Goal: Task Accomplishment & Management: Manage account settings

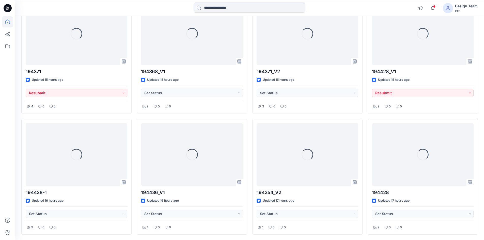
scroll to position [76, 0]
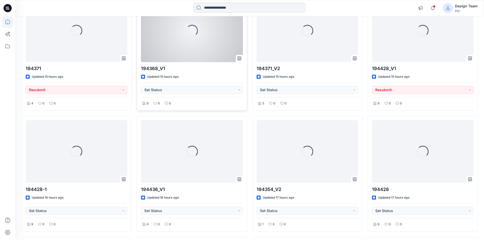
click at [194, 60] on div "Loading..." at bounding box center [192, 30] width 102 height 63
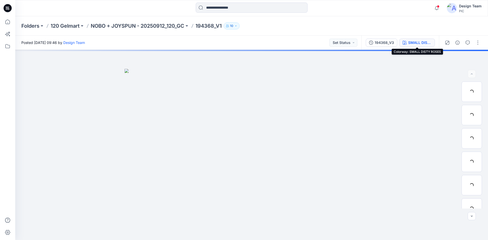
click at [414, 44] on div "SMALL DISTY ROSES" at bounding box center [419, 43] width 23 height 6
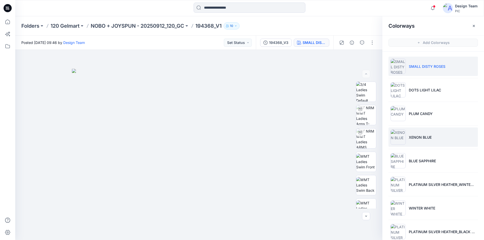
click at [417, 141] on li "XENON BLUE" at bounding box center [433, 137] width 89 height 19
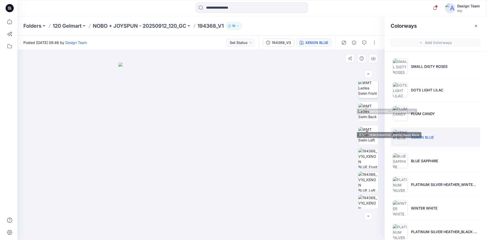
scroll to position [76, 0]
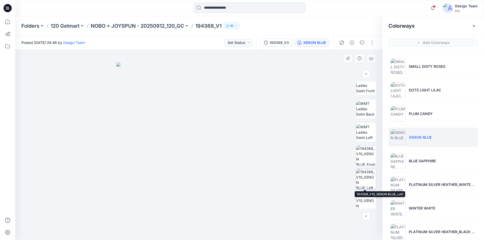
click at [360, 184] on img at bounding box center [366, 179] width 20 height 20
click at [287, 25] on div "Folders 120 Gelmart NOBO + JOYSPUN - 20250912_120_GC 194368_V1 10" at bounding box center [229, 25] width 417 height 7
click at [474, 24] on icon "button" at bounding box center [474, 26] width 4 height 4
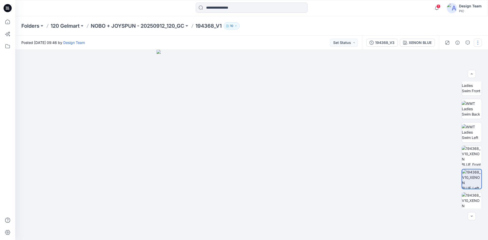
click at [476, 45] on button "button" at bounding box center [478, 43] width 8 height 8
click at [451, 67] on button "Edit" at bounding box center [456, 68] width 47 height 9
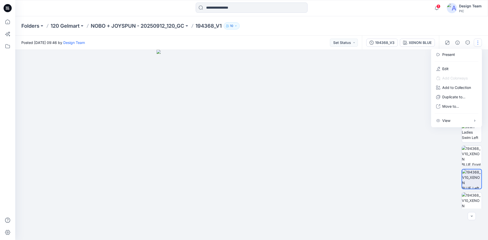
scroll to position [0, 0]
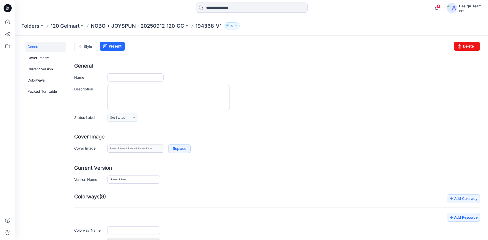
type input "*********"
type input "**********"
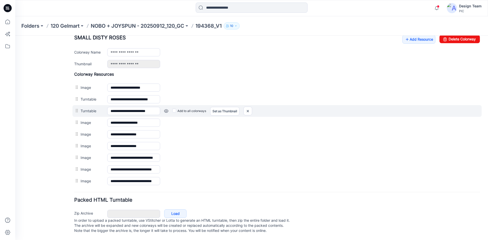
scroll to position [209, 0]
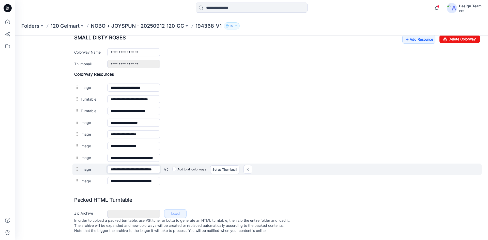
click at [156, 165] on input "**********" at bounding box center [133, 169] width 53 height 8
click at [248, 166] on img at bounding box center [248, 169] width 8 height 8
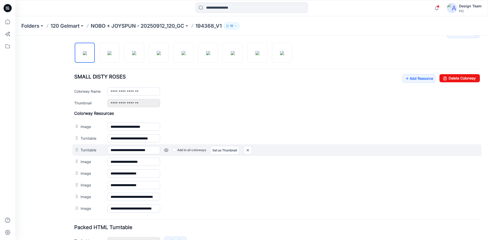
scroll to position [198, 0]
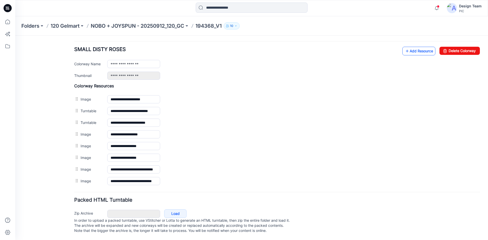
click at [412, 47] on link "Add Resource" at bounding box center [418, 51] width 33 height 9
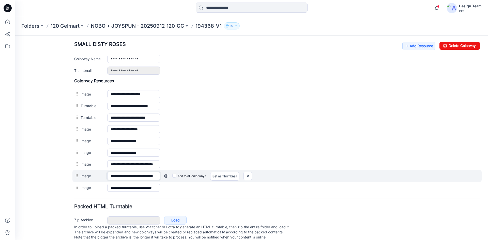
click at [156, 173] on input "**********" at bounding box center [133, 176] width 53 height 8
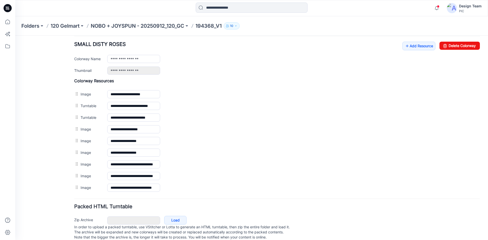
scroll to position [0, 0]
click at [49, 179] on div "General Cover Image Current Version Colorways Packed Turntable" at bounding box center [45, 45] width 41 height 403
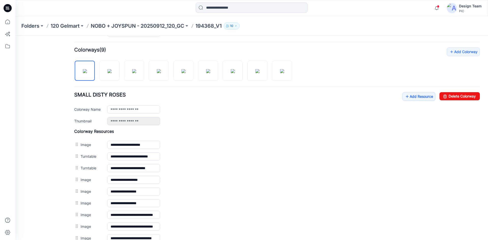
scroll to position [147, 0]
click at [108, 73] on img at bounding box center [110, 71] width 4 height 4
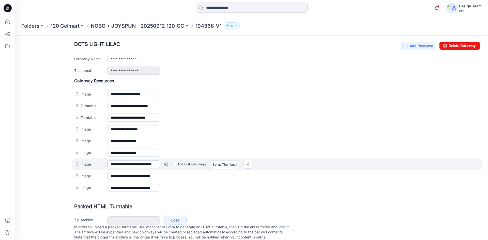
scroll to position [209, 0]
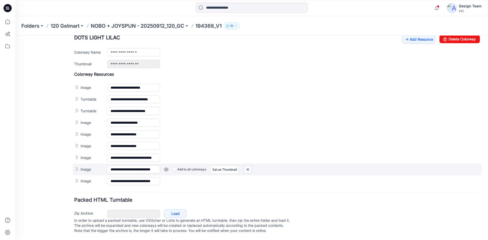
click at [250, 165] on img at bounding box center [248, 169] width 8 height 8
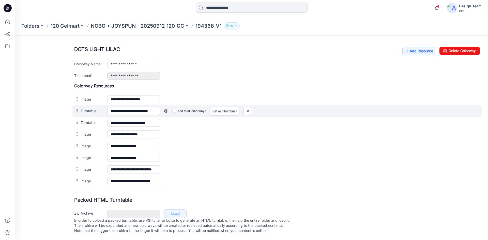
scroll to position [198, 0]
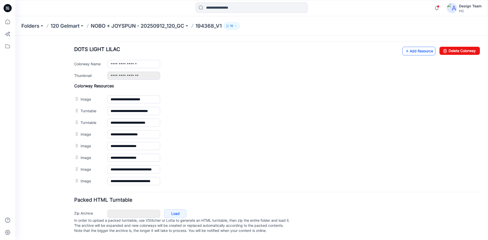
click at [419, 47] on link "Add Resource" at bounding box center [418, 51] width 33 height 9
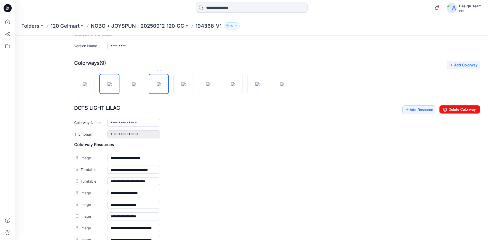
scroll to position [133, 0]
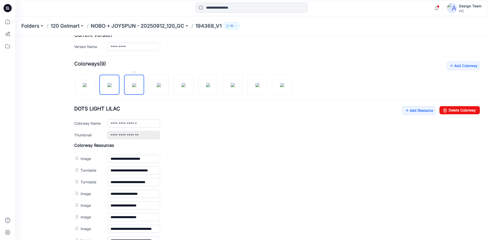
click at [134, 83] on img at bounding box center [134, 85] width 4 height 4
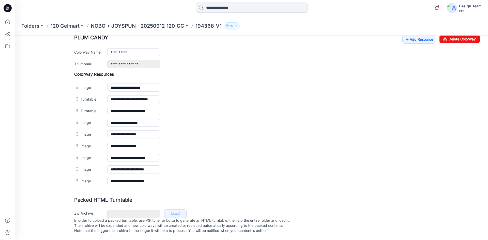
scroll to position [209, 0]
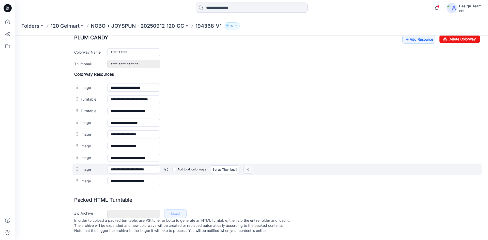
drag, startPoint x: 250, startPoint y: 166, endPoint x: 276, endPoint y: 68, distance: 102.0
click at [250, 166] on img at bounding box center [248, 169] width 8 height 8
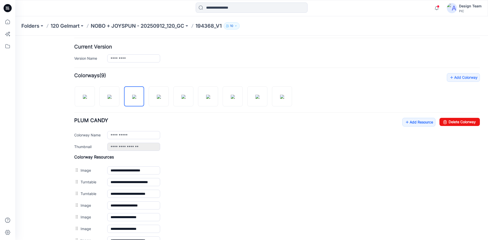
scroll to position [198, 0]
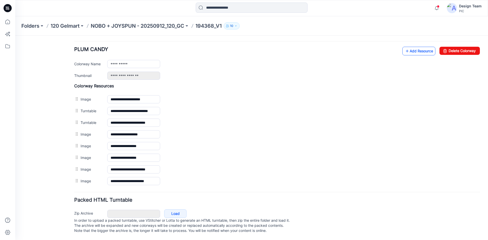
click at [407, 47] on link "Add Resource" at bounding box center [418, 51] width 33 height 9
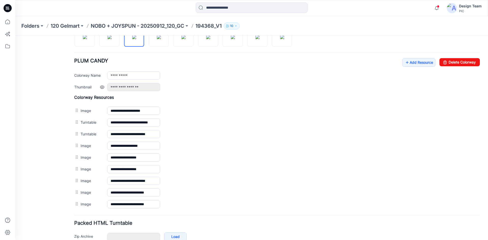
scroll to position [172, 0]
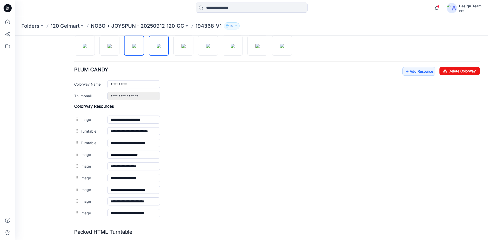
click at [161, 48] on img at bounding box center [159, 46] width 4 height 4
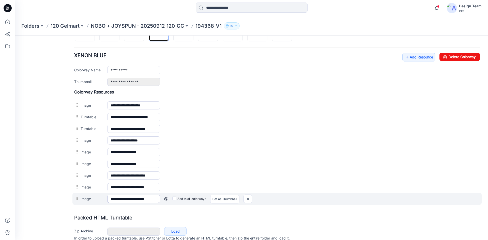
scroll to position [209, 0]
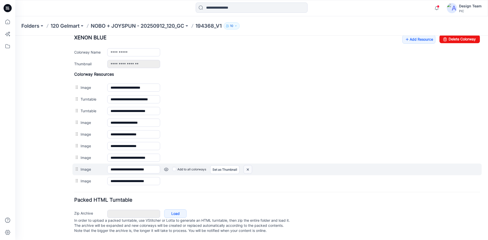
drag, startPoint x: 248, startPoint y: 165, endPoint x: 279, endPoint y: 70, distance: 99.6
click at [248, 165] on img at bounding box center [248, 169] width 8 height 8
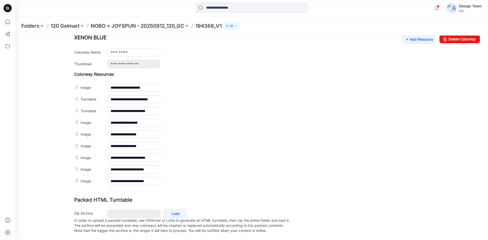
scroll to position [198, 0]
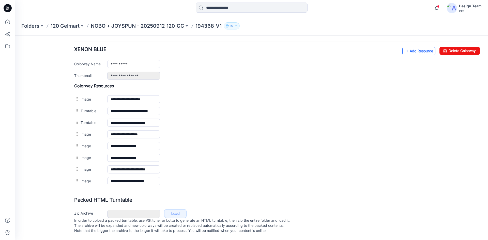
click at [414, 47] on link "Add Resource" at bounding box center [418, 51] width 33 height 9
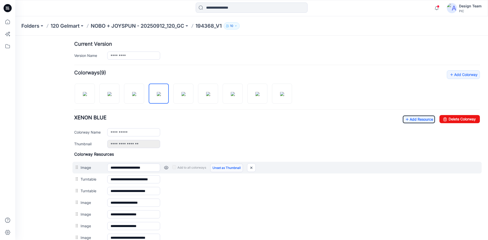
scroll to position [121, 0]
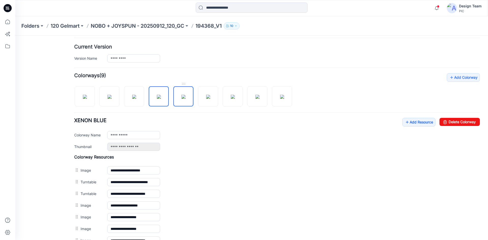
click at [182, 99] on img at bounding box center [183, 97] width 4 height 4
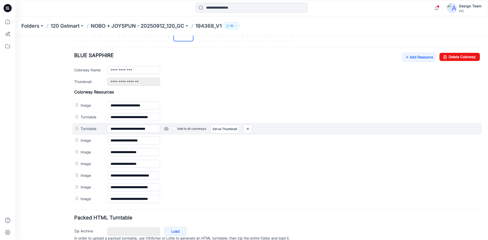
scroll to position [158, 0]
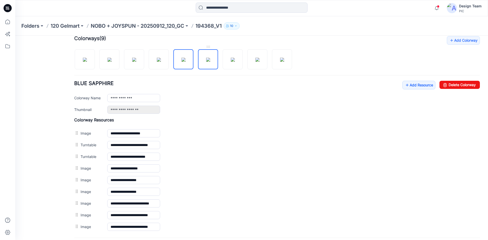
click at [207, 62] on img at bounding box center [208, 60] width 4 height 4
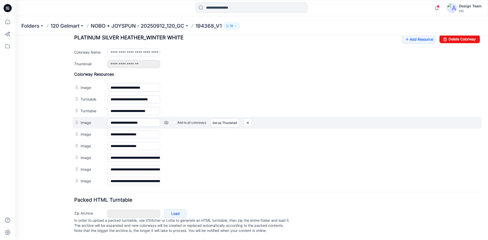
scroll to position [209, 0]
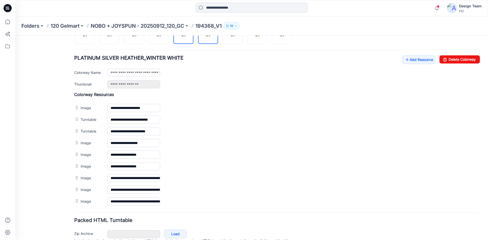
click at [186, 36] on img at bounding box center [183, 34] width 4 height 4
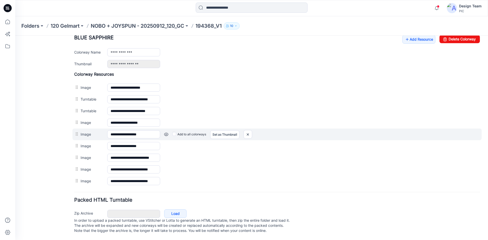
scroll to position [184, 0]
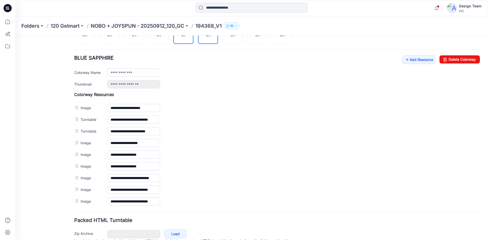
click at [208, 36] on img at bounding box center [208, 34] width 4 height 4
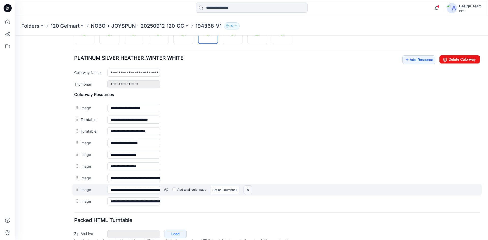
drag, startPoint x: 249, startPoint y: 191, endPoint x: 279, endPoint y: 67, distance: 128.0
click at [249, 191] on img at bounding box center [248, 190] width 8 height 8
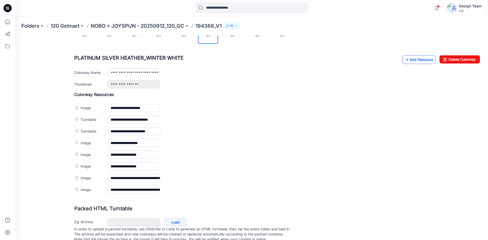
click at [411, 60] on link "Add Resource" at bounding box center [418, 59] width 33 height 9
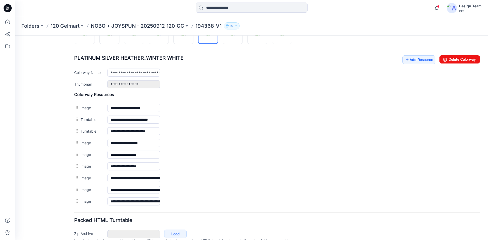
click at [57, 184] on div "General Cover Image Current Version Colorways Packed Turntable" at bounding box center [45, 59] width 41 height 403
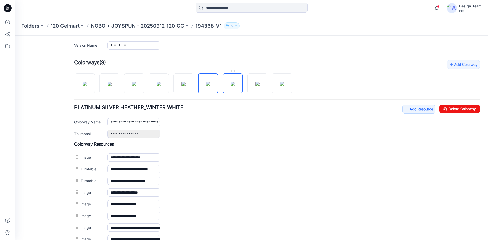
scroll to position [133, 0]
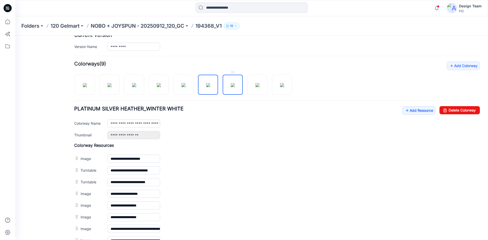
click at [233, 87] on img at bounding box center [233, 85] width 4 height 4
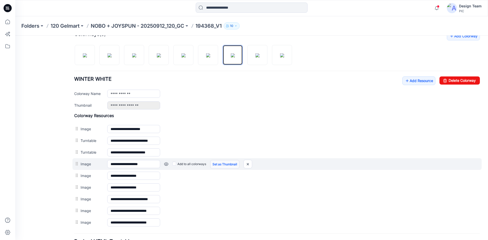
scroll to position [209, 0]
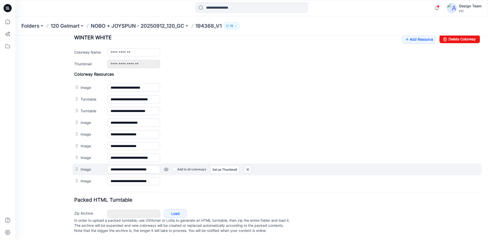
click at [247, 165] on img at bounding box center [248, 169] width 8 height 8
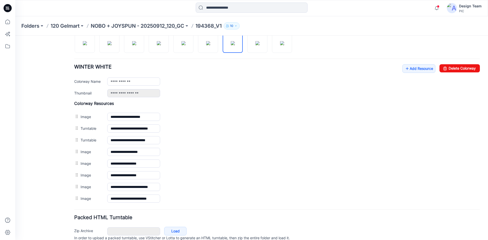
scroll to position [175, 0]
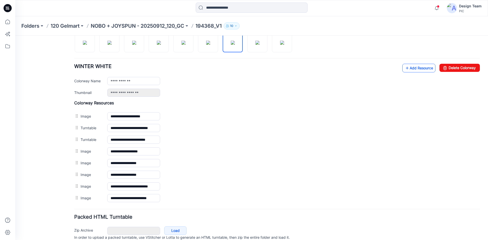
click at [409, 70] on link "Add Resource" at bounding box center [418, 68] width 33 height 9
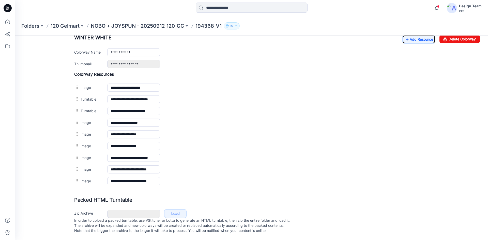
scroll to position [209, 0]
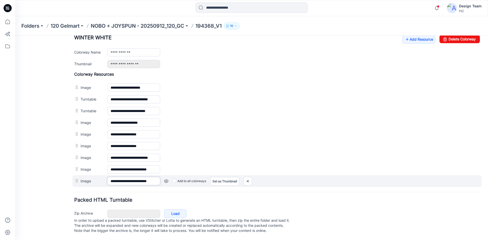
click at [124, 177] on input "**********" at bounding box center [133, 181] width 53 height 8
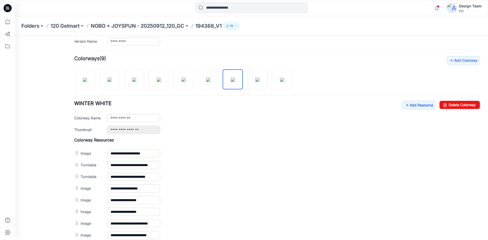
scroll to position [133, 0]
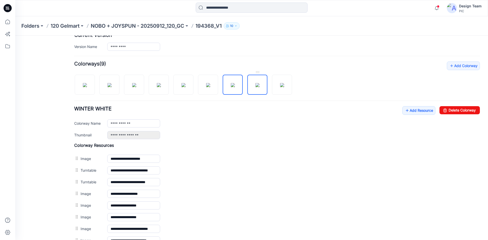
click at [255, 83] on img at bounding box center [257, 85] width 4 height 4
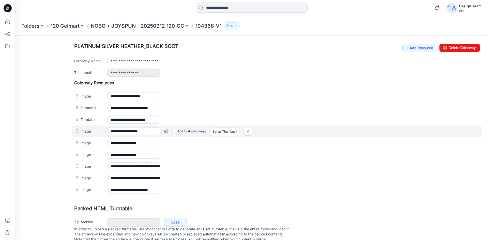
scroll to position [209, 0]
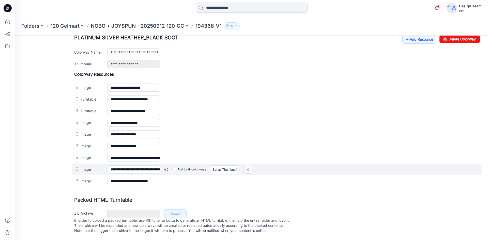
click at [250, 166] on img at bounding box center [248, 169] width 8 height 8
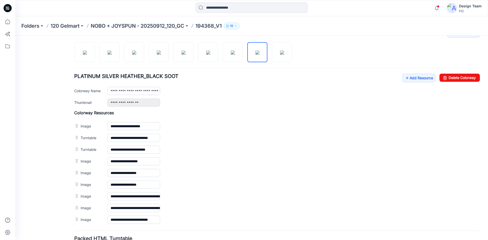
scroll to position [158, 0]
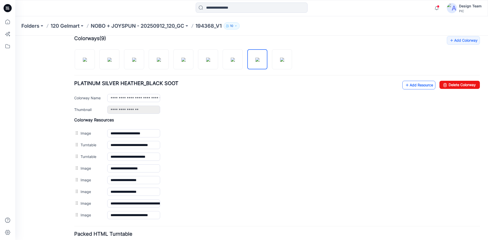
click at [412, 85] on link "Add Resource" at bounding box center [418, 85] width 33 height 9
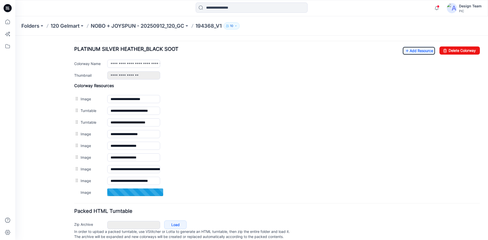
scroll to position [184, 0]
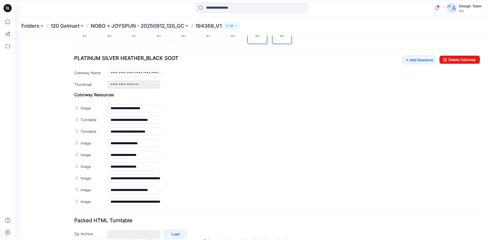
click at [284, 37] on img at bounding box center [282, 35] width 4 height 4
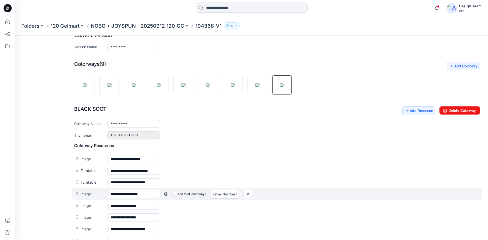
scroll to position [209, 0]
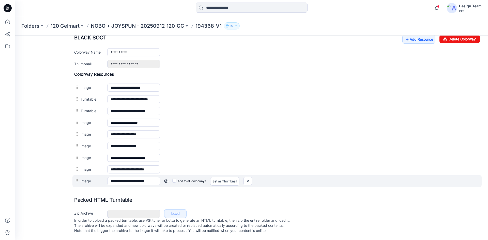
click at [166, 179] on link at bounding box center [166, 181] width 4 height 4
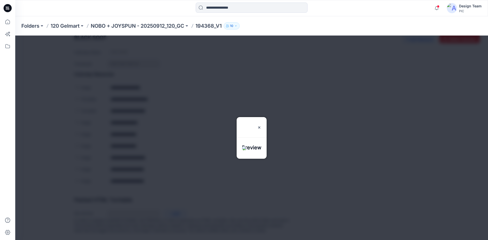
click at [267, 117] on div "Preview" at bounding box center [252, 124] width 30 height 14
click at [261, 117] on div at bounding box center [259, 127] width 4 height 20
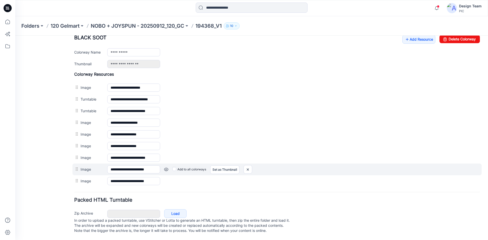
click at [165, 168] on link at bounding box center [166, 170] width 4 height 4
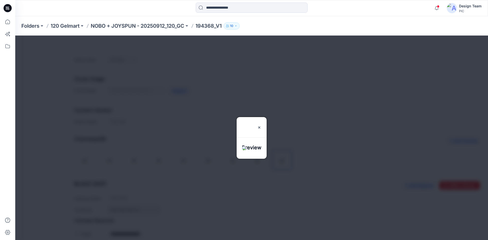
scroll to position [56, 0]
click at [261, 126] on img at bounding box center [259, 128] width 4 height 4
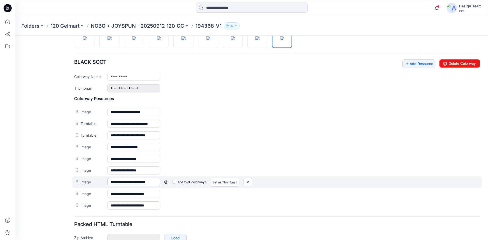
scroll to position [209, 0]
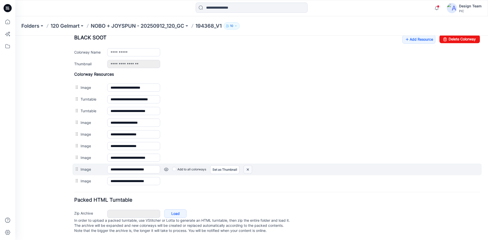
drag, startPoint x: 249, startPoint y: 164, endPoint x: 280, endPoint y: 70, distance: 99.2
click at [249, 165] on img at bounding box center [248, 169] width 8 height 8
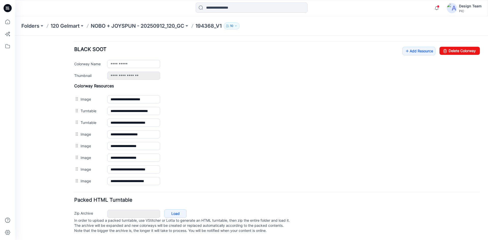
scroll to position [198, 0]
click at [408, 48] on link "Add Resource" at bounding box center [418, 51] width 33 height 9
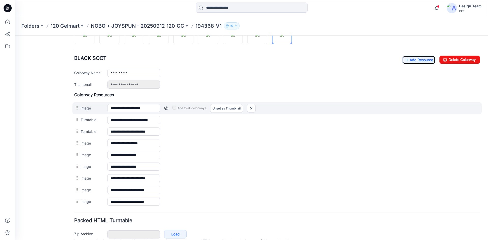
scroll to position [172, 0]
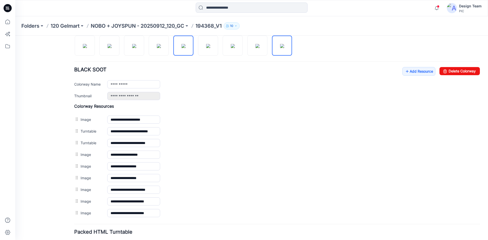
click at [181, 48] on img at bounding box center [183, 46] width 4 height 4
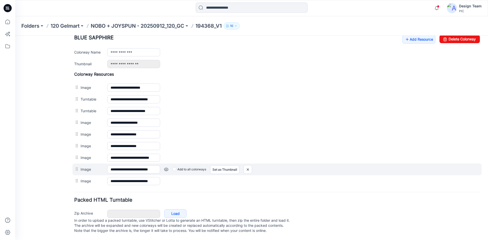
scroll to position [209, 0]
click at [167, 168] on link at bounding box center [166, 170] width 4 height 4
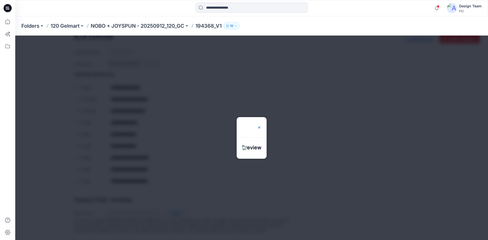
click at [261, 126] on img at bounding box center [259, 128] width 4 height 4
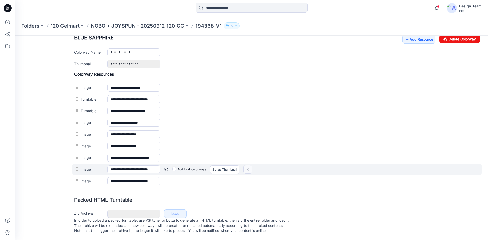
drag, startPoint x: 251, startPoint y: 163, endPoint x: 280, endPoint y: 66, distance: 101.0
click at [251, 165] on img at bounding box center [248, 169] width 8 height 8
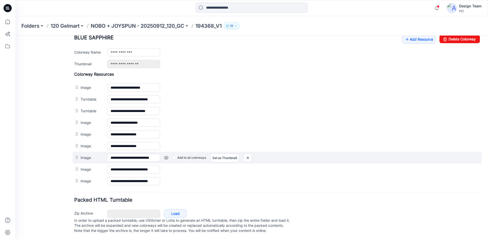
scroll to position [198, 0]
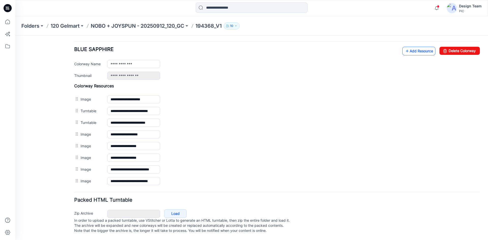
click at [415, 48] on link "Add Resource" at bounding box center [418, 51] width 33 height 9
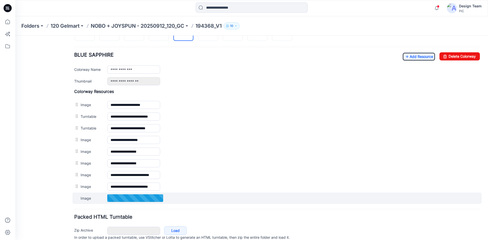
scroll to position [209, 0]
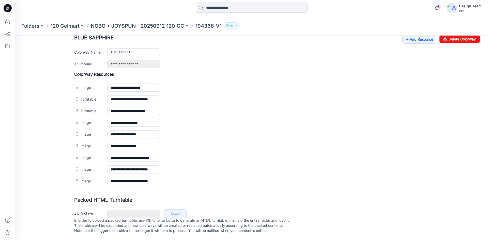
click at [59, 156] on div "General Cover Image Current Version Colorways Packed Turntable" at bounding box center [45, 39] width 41 height 403
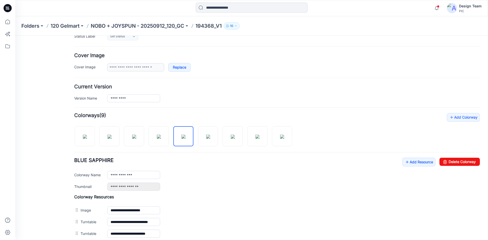
scroll to position [82, 0]
click at [255, 138] on img at bounding box center [257, 136] width 4 height 4
type input "**********"
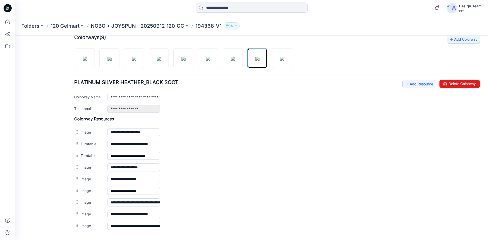
scroll to position [158, 0]
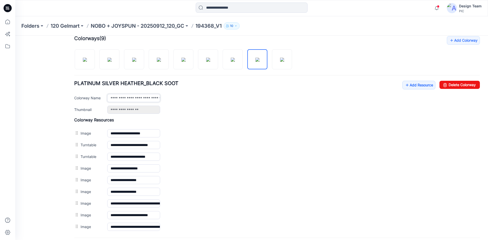
click at [152, 98] on input "**********" at bounding box center [133, 98] width 53 height 8
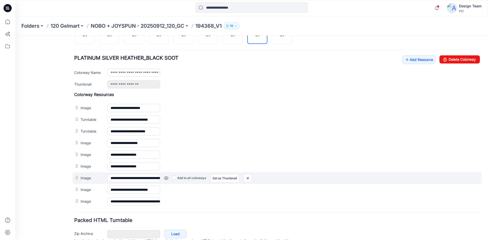
click at [166, 178] on link at bounding box center [166, 178] width 4 height 4
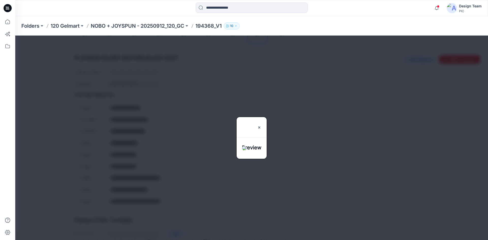
click at [261, 117] on h3 "Preview" at bounding box center [251, 127] width 19 height 20
click at [261, 126] on img at bounding box center [259, 128] width 4 height 4
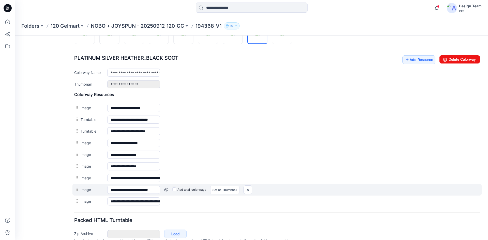
click at [166, 190] on link at bounding box center [166, 190] width 4 height 4
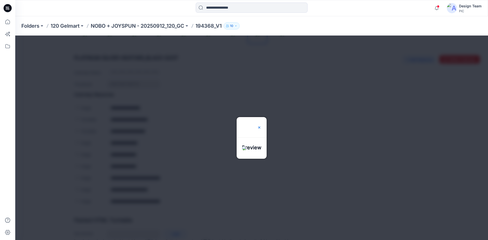
click at [261, 126] on img at bounding box center [259, 128] width 4 height 4
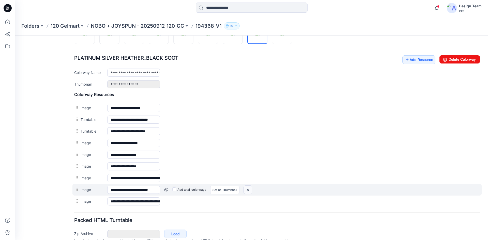
drag, startPoint x: 246, startPoint y: 191, endPoint x: 281, endPoint y: 67, distance: 128.7
click at [246, 191] on img at bounding box center [248, 190] width 8 height 8
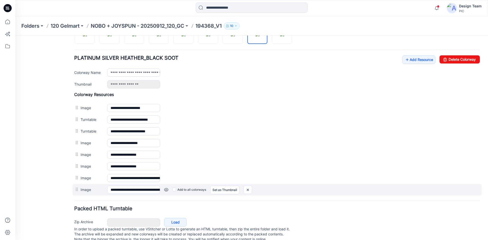
click at [167, 190] on link at bounding box center [166, 190] width 4 height 4
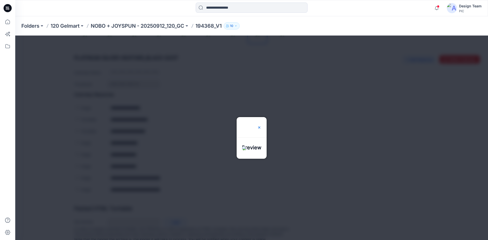
click at [261, 126] on img at bounding box center [259, 128] width 4 height 4
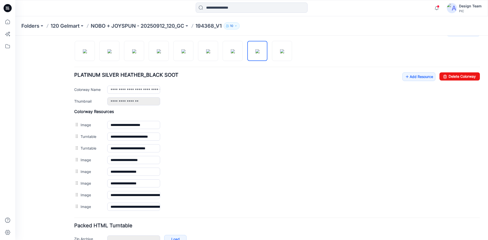
scroll to position [158, 0]
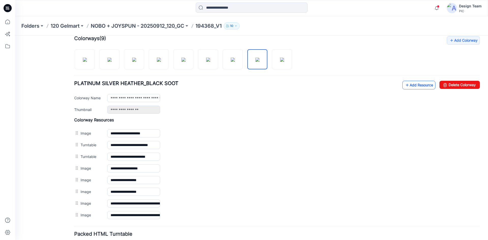
click at [405, 84] on icon at bounding box center [407, 85] width 5 height 8
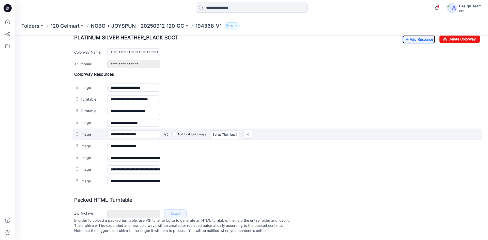
scroll to position [209, 0]
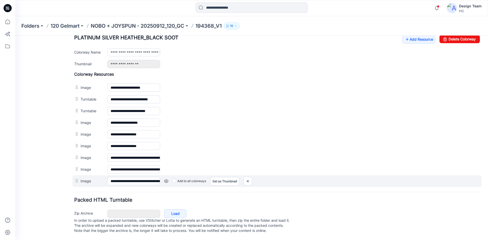
click at [165, 179] on link at bounding box center [166, 181] width 4 height 4
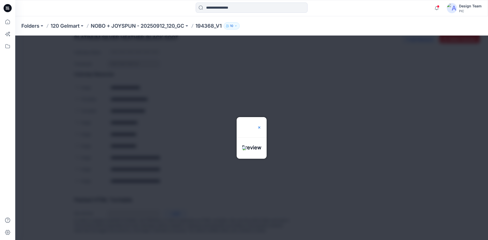
click at [261, 126] on img at bounding box center [259, 128] width 4 height 4
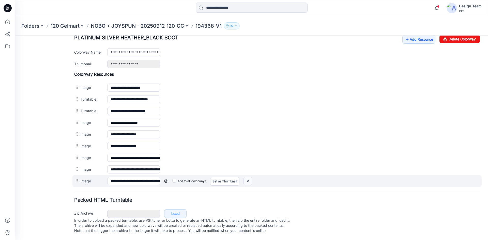
drag, startPoint x: 250, startPoint y: 176, endPoint x: 273, endPoint y: 62, distance: 116.1
click at [250, 177] on img at bounding box center [248, 181] width 8 height 8
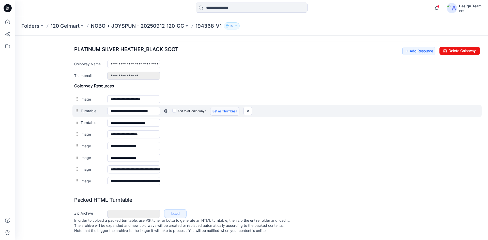
scroll to position [198, 0]
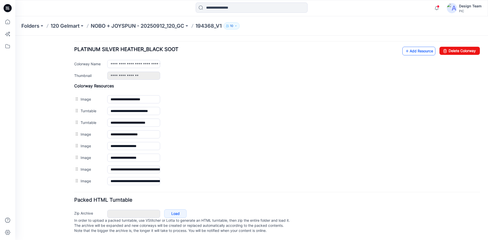
click at [411, 47] on link "Add Resource" at bounding box center [418, 51] width 33 height 9
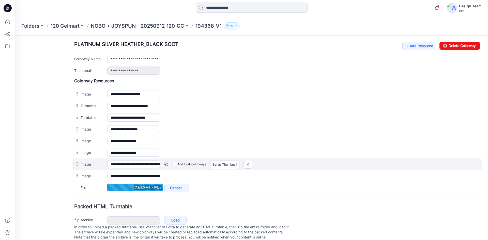
click at [167, 165] on link at bounding box center [166, 164] width 4 height 4
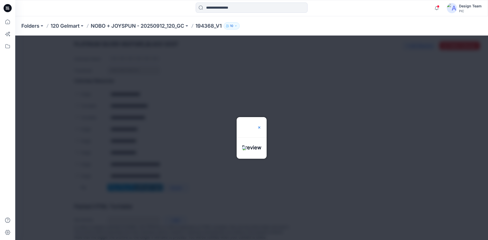
click at [261, 126] on img at bounding box center [259, 128] width 4 height 4
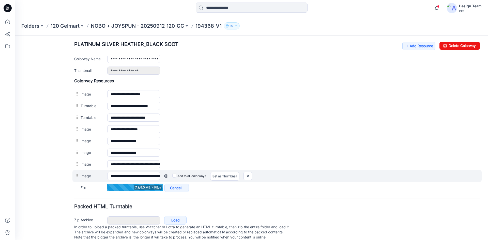
click at [165, 176] on link at bounding box center [166, 176] width 4 height 4
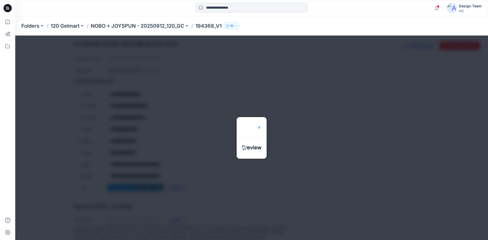
click at [261, 126] on img at bounding box center [259, 128] width 4 height 4
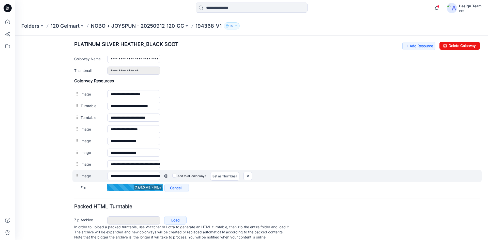
click at [165, 177] on link at bounding box center [166, 176] width 4 height 4
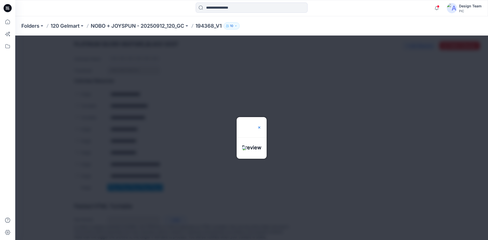
click at [261, 126] on img at bounding box center [259, 128] width 4 height 4
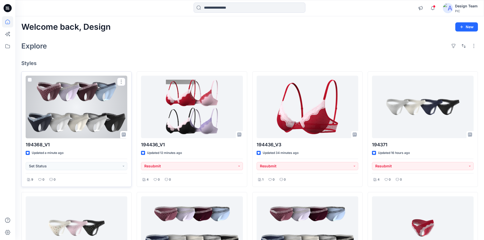
click at [49, 117] on div at bounding box center [77, 107] width 102 height 63
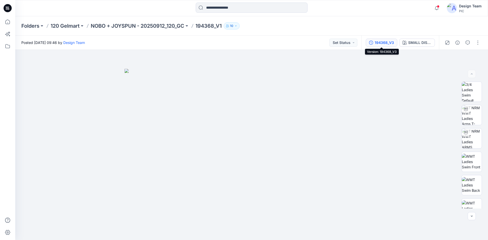
click at [391, 45] on div "194368_V3" at bounding box center [384, 43] width 19 height 6
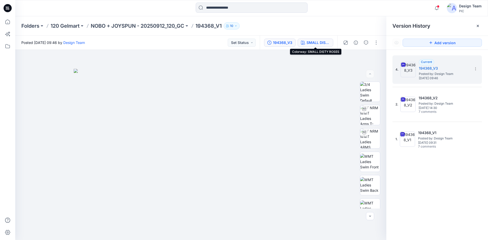
click at [322, 43] on div "SMALL DISTY ROSES" at bounding box center [318, 43] width 23 height 6
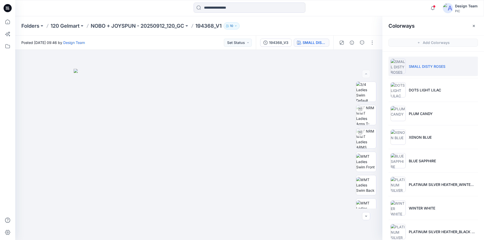
click at [416, 69] on li "SMALL DISTY ROSES" at bounding box center [433, 66] width 89 height 19
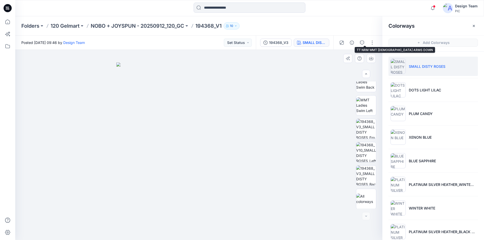
scroll to position [104, 0]
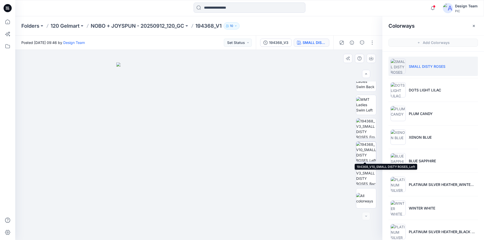
drag, startPoint x: 367, startPoint y: 151, endPoint x: 364, endPoint y: 151, distance: 2.6
click at [366, 151] on img at bounding box center [366, 152] width 20 height 20
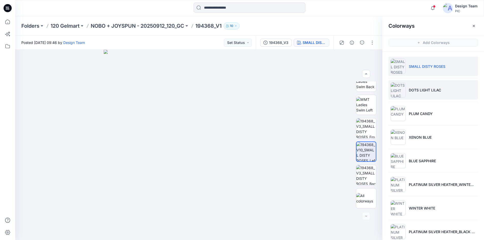
click at [422, 95] on li "DOTS LIGHT LILAC" at bounding box center [433, 89] width 89 height 19
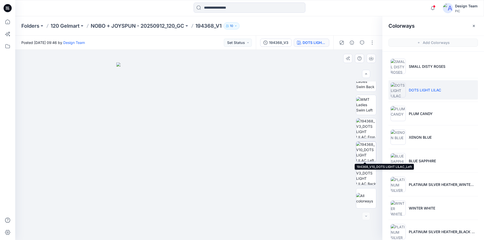
click at [363, 154] on img at bounding box center [366, 152] width 20 height 20
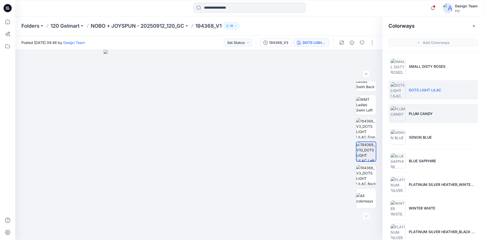
click at [432, 116] on p "PLUM CANDY" at bounding box center [421, 113] width 24 height 5
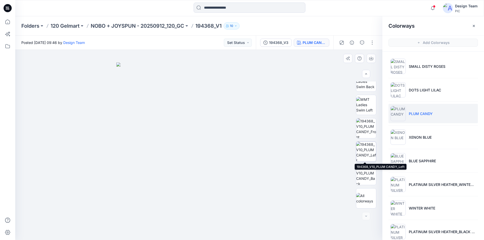
click at [366, 156] on img at bounding box center [366, 152] width 20 height 20
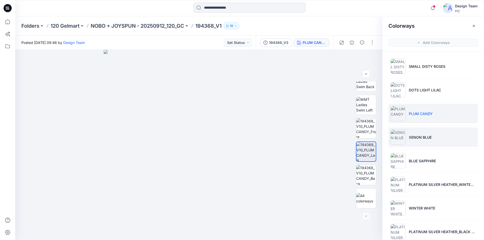
click at [428, 141] on li "XENON BLUE" at bounding box center [433, 137] width 89 height 19
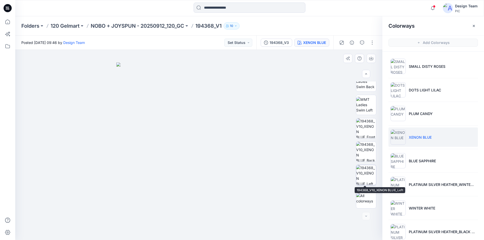
click at [367, 169] on img at bounding box center [366, 175] width 20 height 20
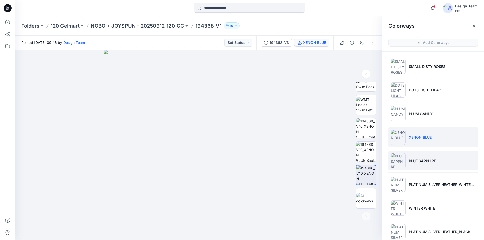
click at [424, 160] on p "BLUE SAPPHIRE" at bounding box center [422, 160] width 27 height 5
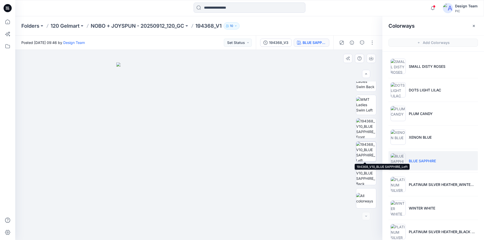
click at [364, 153] on img at bounding box center [366, 152] width 20 height 20
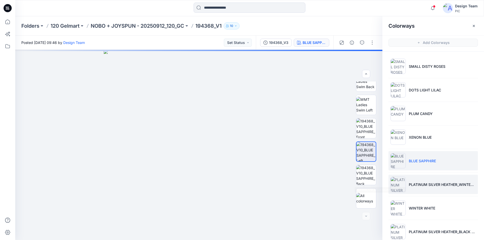
click at [427, 189] on li "PLATINUM SILVER HEATHER_WINTER WHITE" at bounding box center [433, 184] width 89 height 19
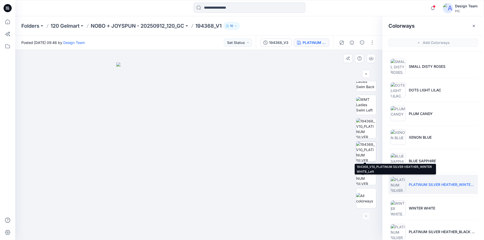
click at [364, 158] on img at bounding box center [366, 152] width 20 height 20
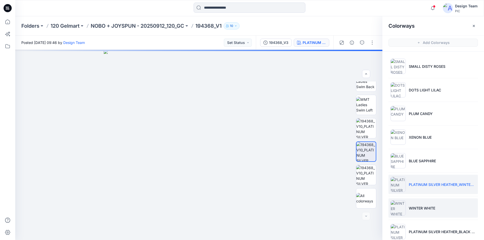
click at [415, 208] on p "WINTER WHITE" at bounding box center [422, 208] width 26 height 5
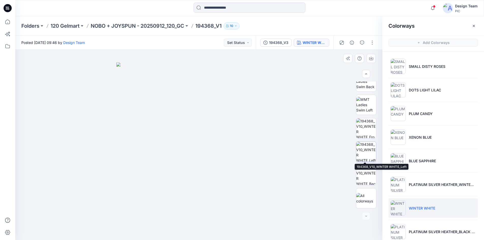
click at [363, 154] on img at bounding box center [366, 152] width 20 height 20
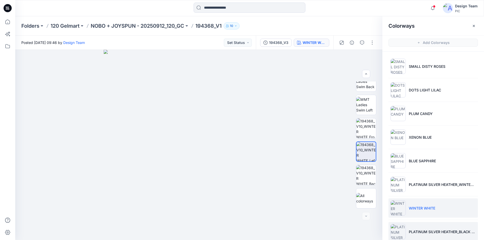
click at [415, 228] on li "PLATINUM SILVER HEATHER_BLACK SOOT" at bounding box center [433, 231] width 89 height 19
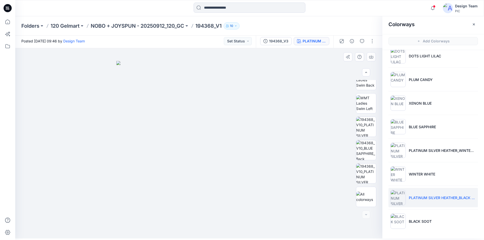
scroll to position [0, 0]
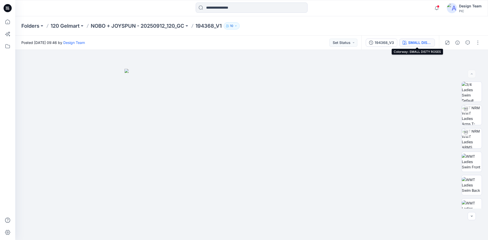
click at [406, 44] on icon "button" at bounding box center [405, 43] width 4 height 4
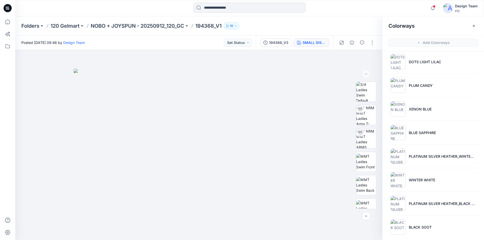
scroll to position [33, 0]
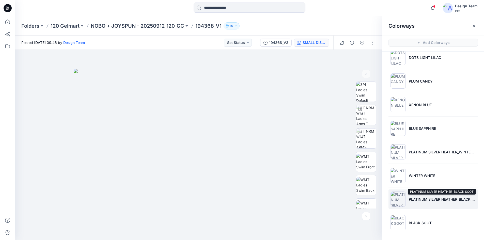
click at [411, 200] on p "PLATINUM SILVER HEATHER_BLACK SOOT" at bounding box center [442, 199] width 67 height 5
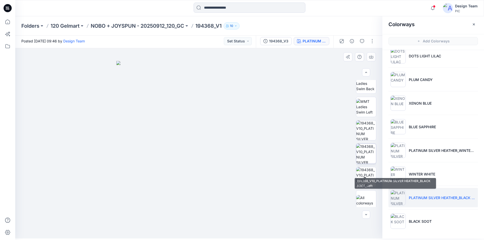
scroll to position [104, 0]
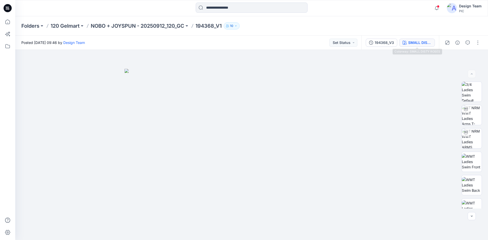
click at [410, 44] on div "SMALL DISTY ROSES" at bounding box center [419, 43] width 23 height 6
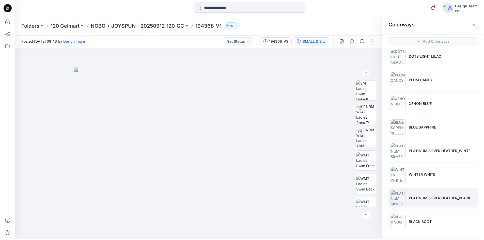
scroll to position [2, 0]
click at [415, 193] on li "PLATINUM SILVER HEATHER_BLACK SOOT" at bounding box center [433, 197] width 89 height 19
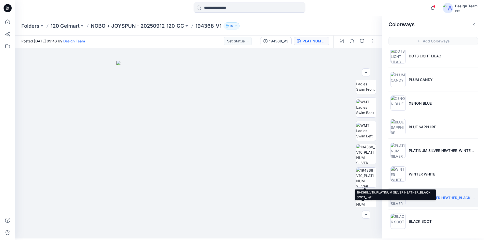
scroll to position [104, 0]
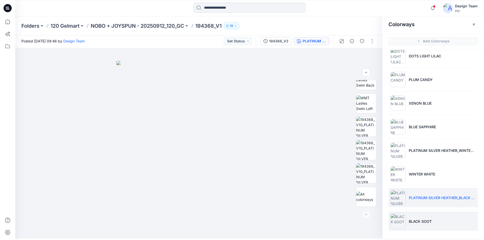
click at [426, 218] on li "BLACK SOOT" at bounding box center [433, 221] width 89 height 19
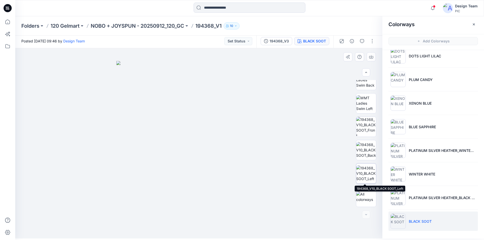
click at [365, 176] on img at bounding box center [366, 173] width 20 height 16
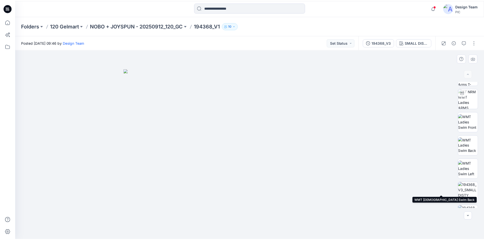
scroll to position [76, 0]
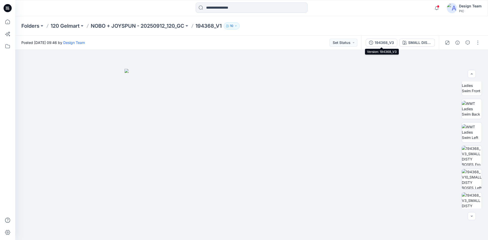
click at [387, 41] on div "194368_V3" at bounding box center [384, 43] width 19 height 6
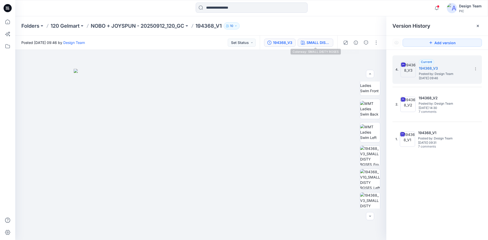
click at [325, 42] on div "SMALL DISTY ROSES" at bounding box center [318, 43] width 23 height 6
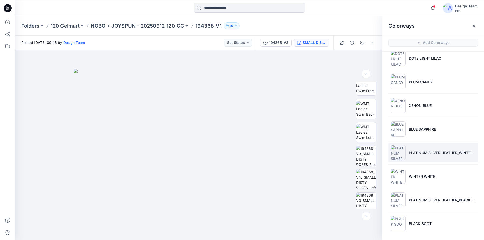
scroll to position [33, 0]
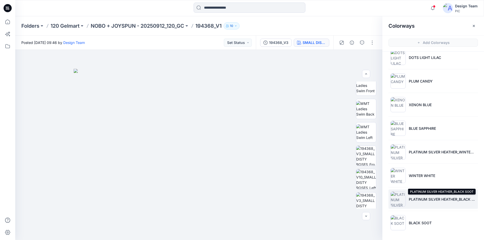
click at [422, 201] on p "PLATINUM SILVER HEATHER_BLACK SOOT" at bounding box center [442, 199] width 67 height 5
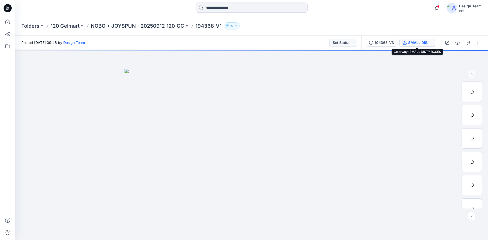
click at [407, 44] on button "SMALL DISTY ROSES" at bounding box center [417, 43] width 36 height 8
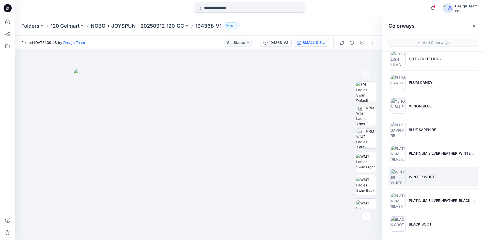
scroll to position [33, 0]
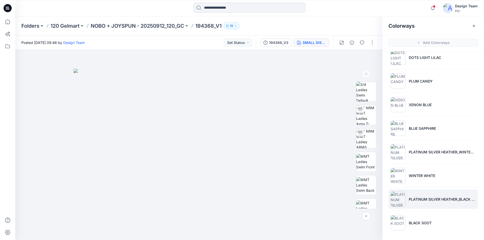
click at [413, 196] on li "PLATINUM SILVER HEATHER_BLACK SOOT" at bounding box center [433, 199] width 89 height 19
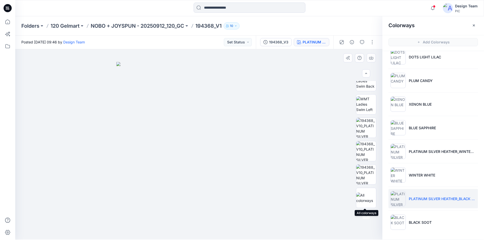
scroll to position [2, 0]
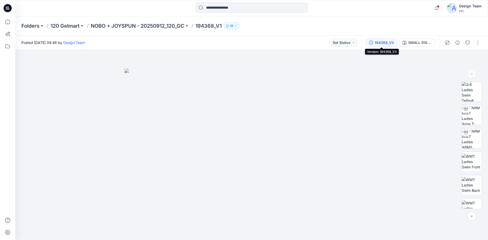
click at [387, 42] on div "194368_V3" at bounding box center [384, 43] width 19 height 6
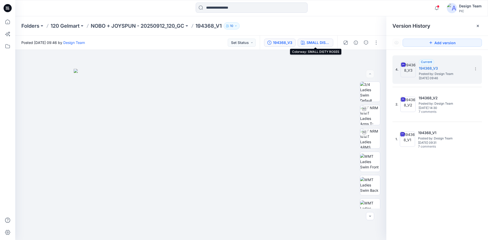
click at [324, 40] on div "SMALL DISTY ROSES" at bounding box center [318, 43] width 23 height 6
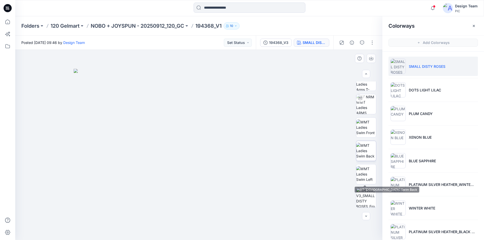
scroll to position [76, 0]
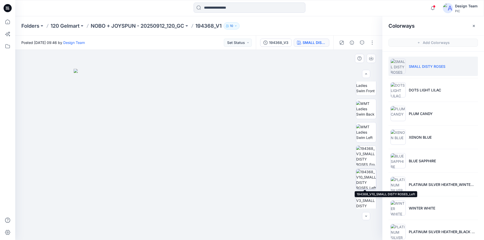
click at [366, 181] on img at bounding box center [366, 179] width 20 height 20
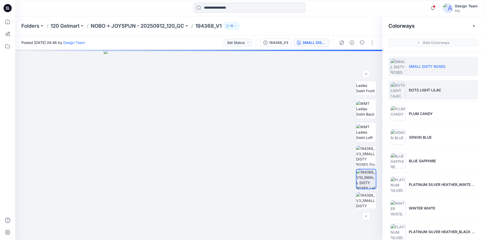
click at [438, 95] on li "DOTS LIGHT LILAC" at bounding box center [433, 89] width 89 height 19
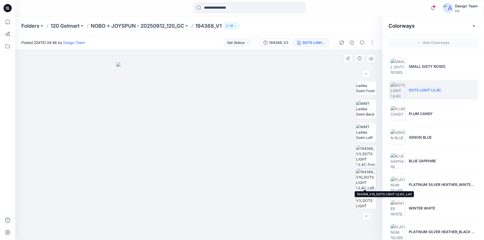
click at [364, 180] on img at bounding box center [366, 179] width 20 height 20
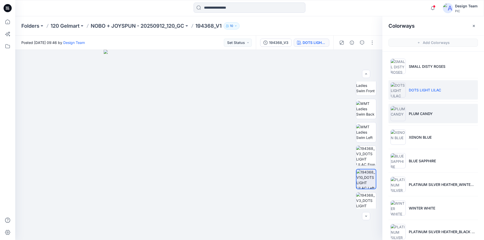
click at [433, 118] on li "PLUM CANDY" at bounding box center [433, 113] width 89 height 19
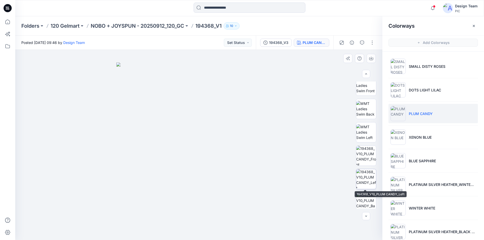
click at [364, 181] on img at bounding box center [366, 179] width 20 height 20
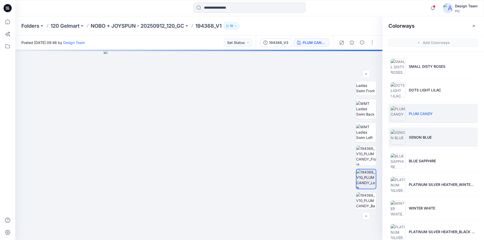
click at [455, 142] on li "XENON BLUE" at bounding box center [433, 137] width 89 height 19
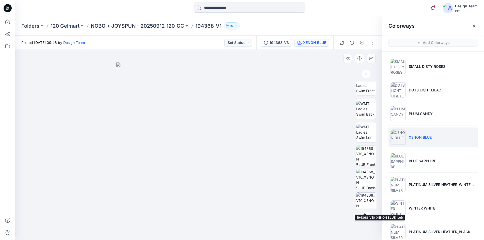
click at [367, 197] on img at bounding box center [366, 203] width 20 height 20
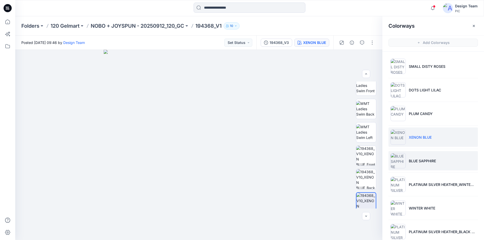
click at [420, 164] on li "BLUE SAPPHIRE" at bounding box center [433, 160] width 89 height 19
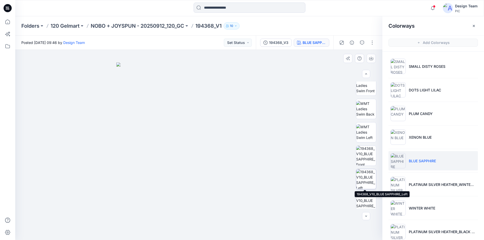
click at [358, 182] on img at bounding box center [366, 179] width 20 height 20
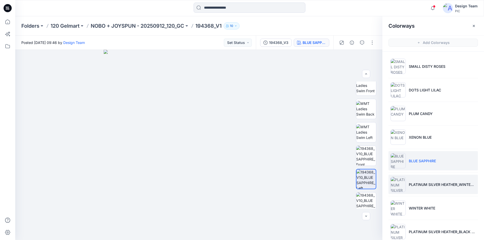
click at [425, 188] on li "PLATINUM SILVER HEATHER_WINTER WHITE" at bounding box center [433, 184] width 89 height 19
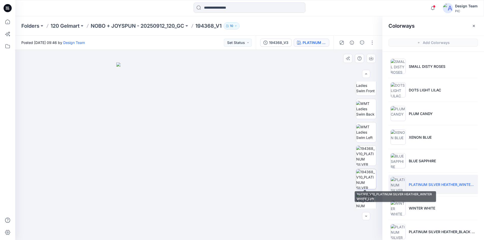
click at [370, 178] on img at bounding box center [366, 179] width 20 height 20
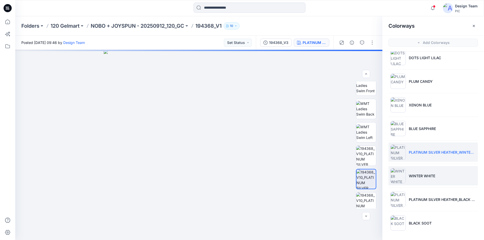
scroll to position [33, 0]
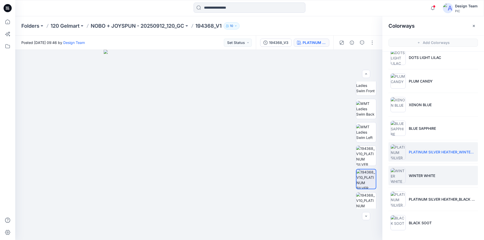
click at [420, 179] on li "WINTER WHITE" at bounding box center [433, 175] width 89 height 19
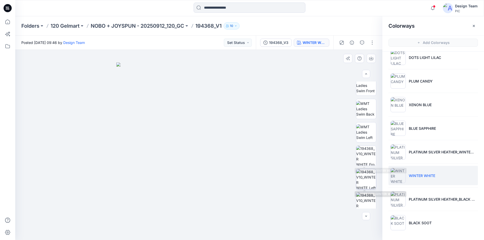
click at [368, 177] on img at bounding box center [366, 179] width 20 height 20
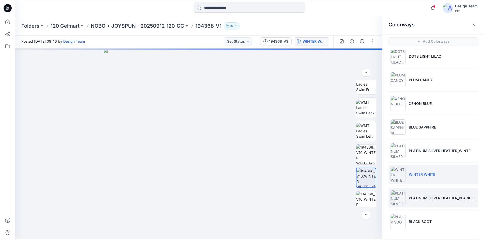
scroll to position [2, 0]
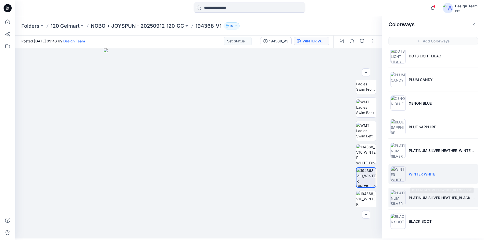
click at [422, 198] on p "PLATINUM SILVER HEATHER_BLACK SOOT" at bounding box center [442, 197] width 67 height 5
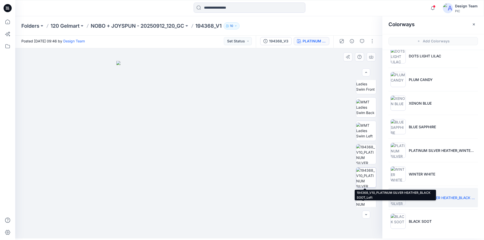
click at [367, 176] on img at bounding box center [366, 178] width 20 height 20
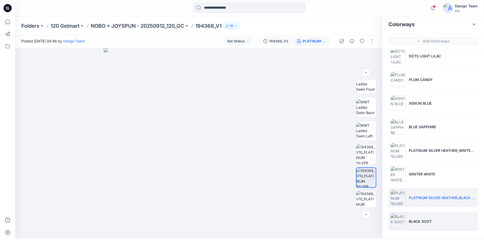
click at [409, 220] on p "BLACK SOOT" at bounding box center [420, 221] width 23 height 5
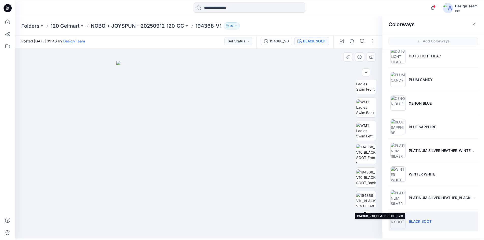
click at [366, 193] on img at bounding box center [366, 201] width 20 height 16
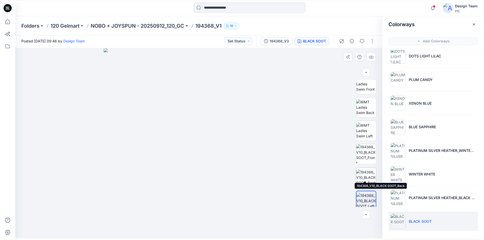
scroll to position [102, 0]
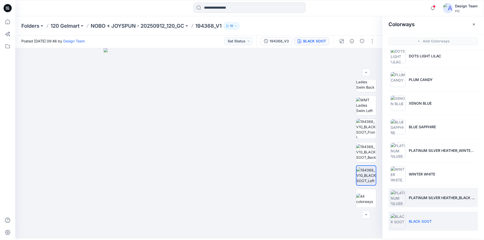
click at [416, 201] on li "PLATINUM SILVER HEATHER_BLACK SOOT" at bounding box center [433, 197] width 89 height 19
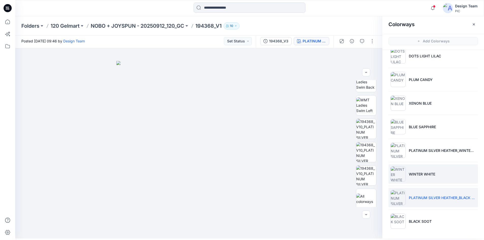
click at [423, 175] on p "WINTER WHITE" at bounding box center [422, 174] width 26 height 5
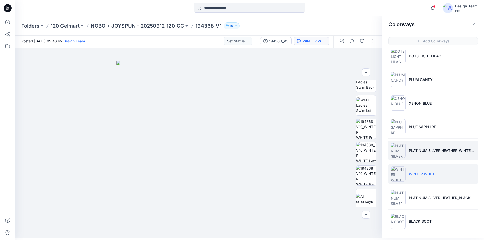
click at [419, 155] on li "PLATINUM SILVER HEATHER_WINTER WHITE" at bounding box center [433, 150] width 89 height 19
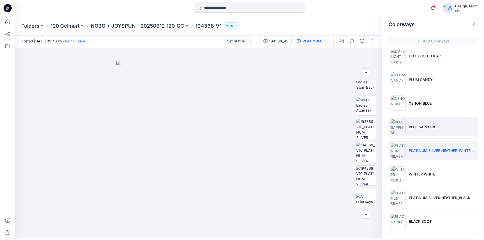
click at [421, 132] on li "BLUE SAPPHIRE" at bounding box center [433, 126] width 89 height 19
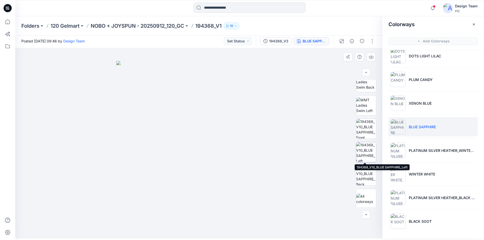
click at [367, 150] on img at bounding box center [366, 152] width 20 height 20
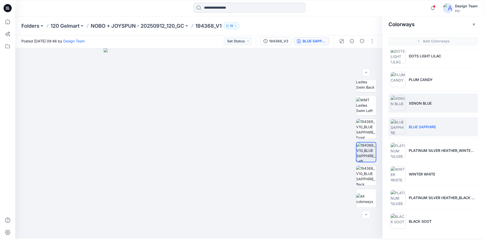
click at [414, 107] on li "XENON BLUE" at bounding box center [433, 103] width 89 height 19
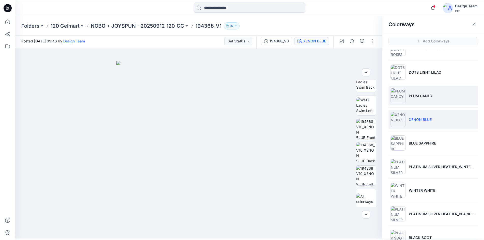
scroll to position [7, 0]
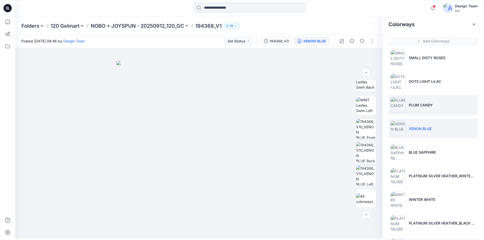
click at [423, 106] on p "PLUM CANDY" at bounding box center [421, 104] width 24 height 5
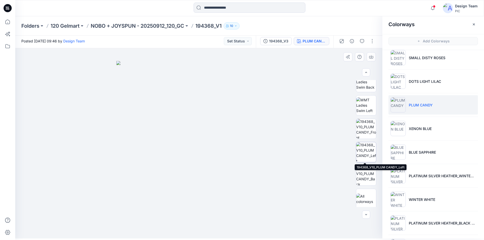
click at [363, 158] on img at bounding box center [366, 152] width 20 height 20
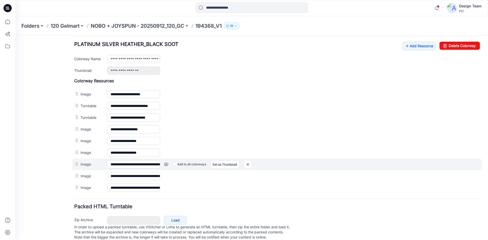
scroll to position [209, 0]
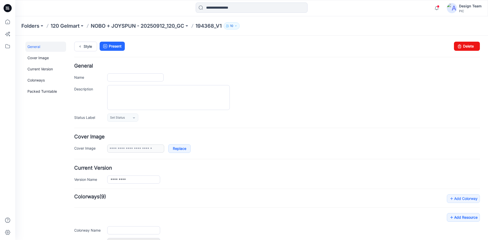
type input "*********"
type input "**********"
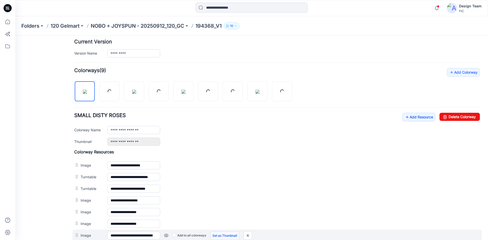
scroll to position [178, 0]
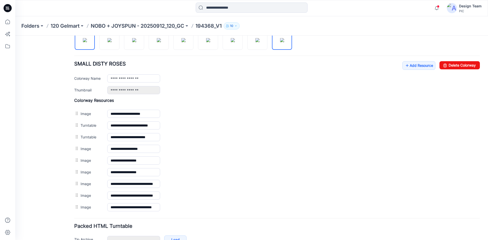
click at [282, 42] on img at bounding box center [282, 40] width 4 height 4
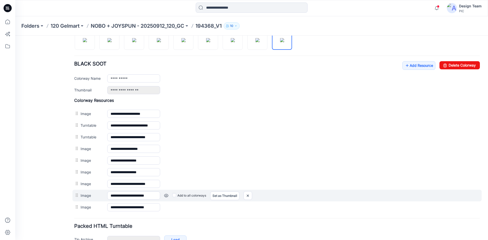
click at [167, 196] on link at bounding box center [166, 196] width 4 height 4
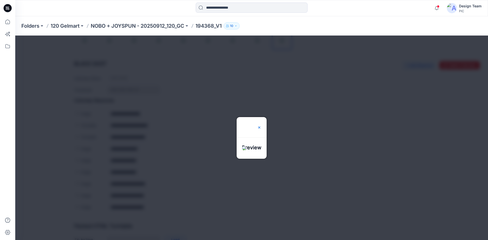
click at [261, 126] on img at bounding box center [259, 128] width 4 height 4
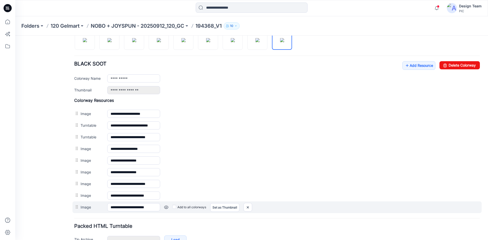
click at [167, 207] on link at bounding box center [166, 207] width 4 height 4
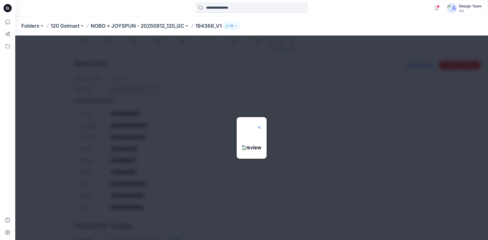
click at [261, 126] on img at bounding box center [259, 128] width 4 height 4
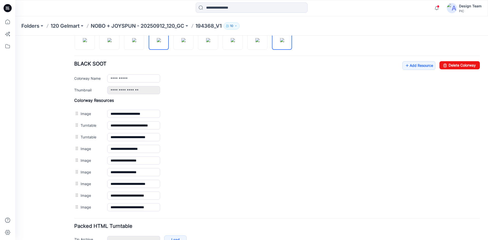
click at [160, 42] on img at bounding box center [159, 40] width 4 height 4
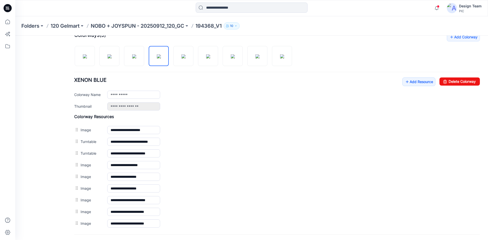
scroll to position [153, 0]
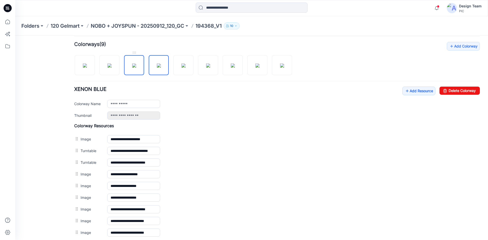
click at [135, 68] on img at bounding box center [134, 66] width 4 height 4
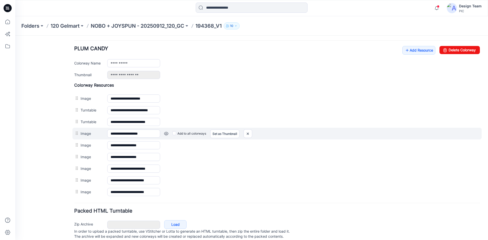
scroll to position [209, 0]
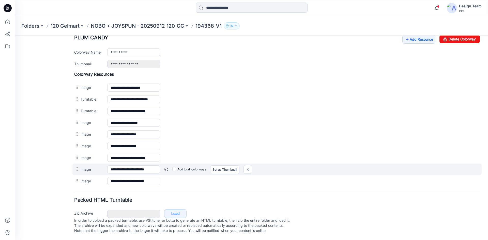
click at [166, 168] on link at bounding box center [166, 170] width 4 height 4
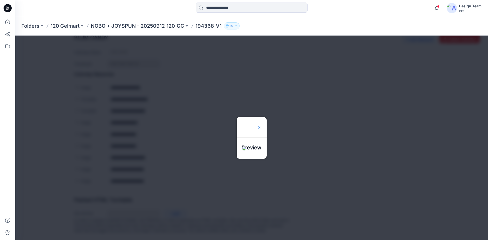
click at [261, 126] on img at bounding box center [259, 128] width 4 height 4
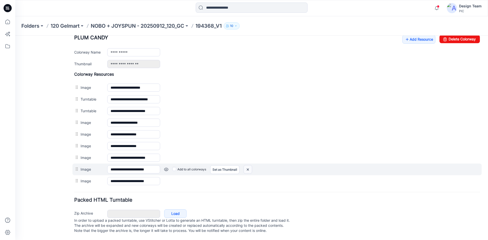
drag, startPoint x: 248, startPoint y: 164, endPoint x: 283, endPoint y: 67, distance: 103.1
click at [248, 165] on img at bounding box center [248, 169] width 8 height 8
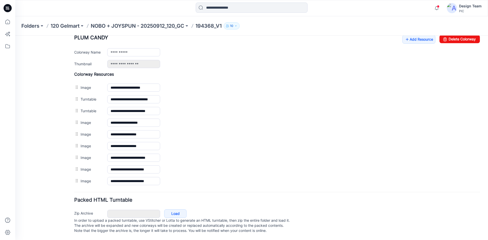
scroll to position [198, 0]
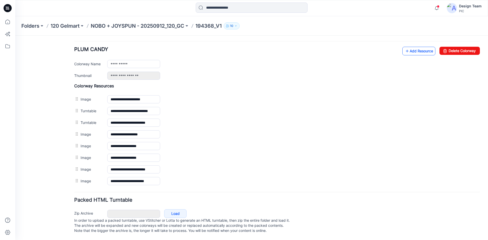
click at [416, 47] on link "Add Resource" at bounding box center [418, 51] width 33 height 9
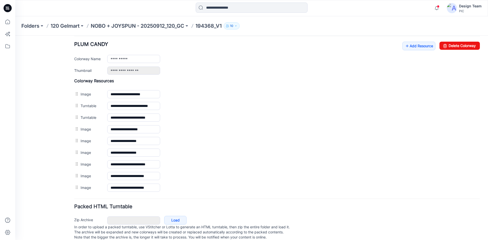
click at [46, 175] on div "General Cover Image Current Version Colorways Packed Turntable" at bounding box center [45, 45] width 41 height 403
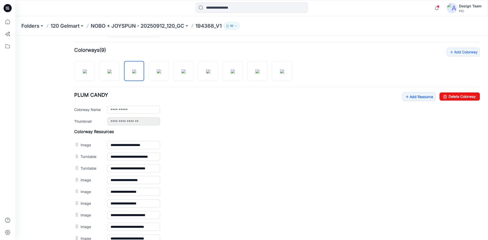
scroll to position [96, 0]
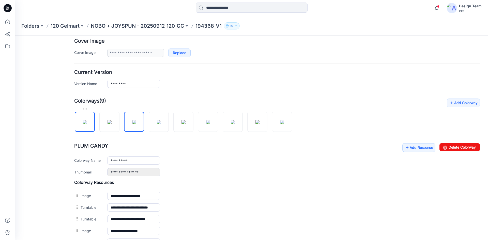
click at [87, 124] on img at bounding box center [85, 122] width 4 height 4
type input "**********"
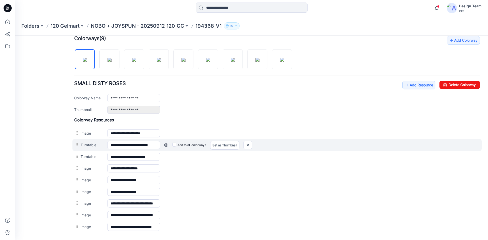
scroll to position [209, 0]
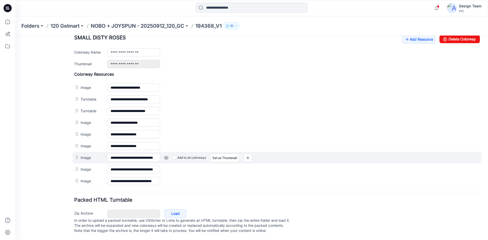
click at [165, 156] on link at bounding box center [166, 158] width 4 height 4
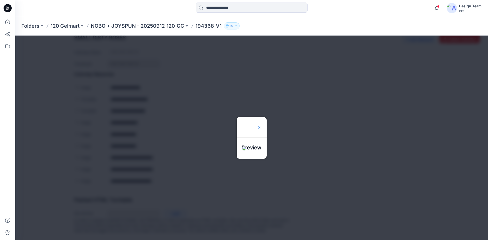
click at [261, 126] on img at bounding box center [259, 128] width 4 height 4
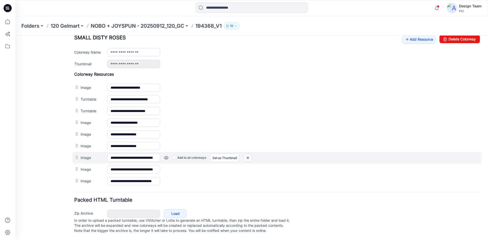
click at [250, 154] on img at bounding box center [248, 158] width 8 height 8
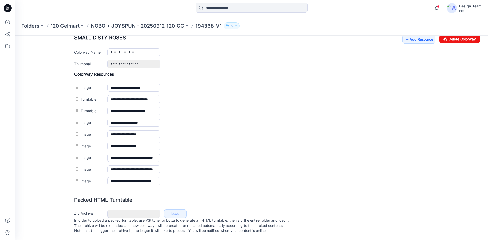
scroll to position [198, 0]
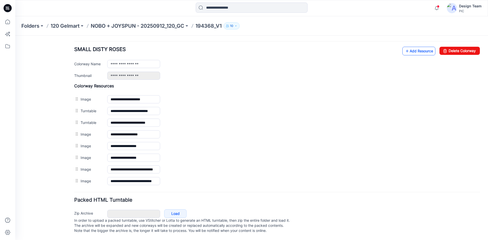
click at [405, 48] on icon at bounding box center [407, 51] width 5 height 8
click at [423, 47] on link "Add Resource" at bounding box center [418, 51] width 33 height 9
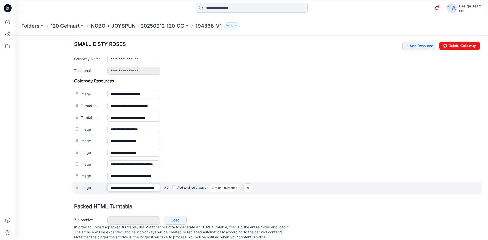
click at [130, 187] on input "**********" at bounding box center [133, 188] width 53 height 8
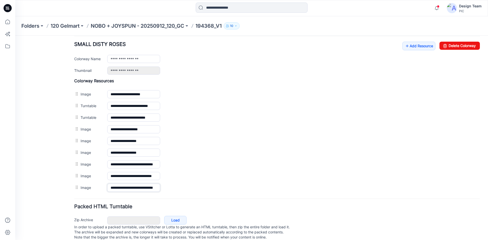
type input "**********"
click at [53, 186] on div "General Cover Image Current Version Colorways Packed Turntable" at bounding box center [45, 45] width 41 height 403
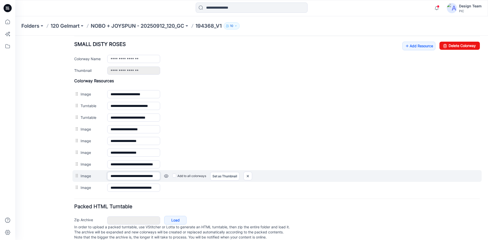
click at [131, 176] on input "**********" at bounding box center [133, 176] width 53 height 8
click at [131, 175] on input "**********" at bounding box center [133, 176] width 53 height 8
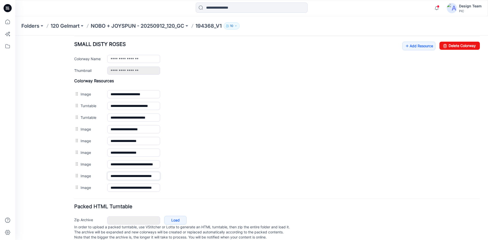
type input "**********"
click at [58, 170] on div "General Cover Image Current Version Colorways Packed Turntable" at bounding box center [45, 45] width 41 height 403
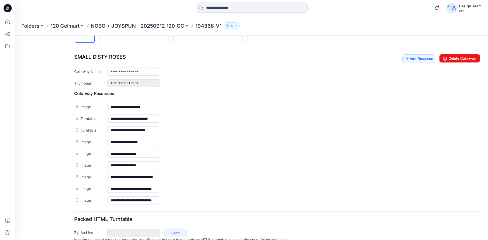
scroll to position [172, 0]
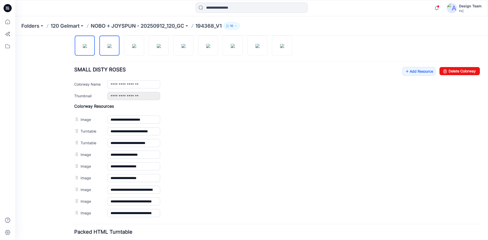
click at [110, 48] on img at bounding box center [110, 46] width 4 height 4
type input "**********"
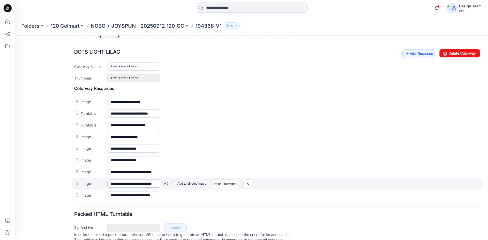
scroll to position [198, 0]
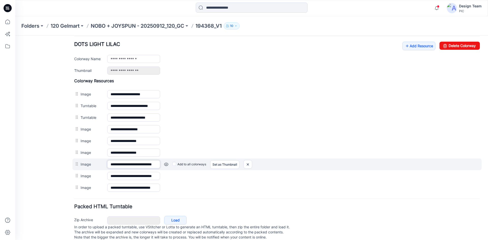
click at [129, 165] on input "**********" at bounding box center [133, 164] width 53 height 8
type input "**********"
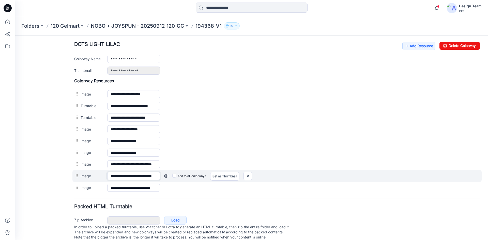
click at [130, 176] on input "**********" at bounding box center [133, 176] width 53 height 8
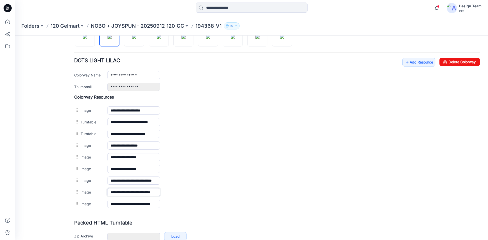
scroll to position [172, 0]
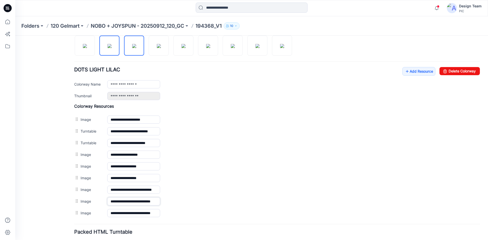
type input "**********"
click at [133, 46] on img at bounding box center [134, 46] width 4 height 4
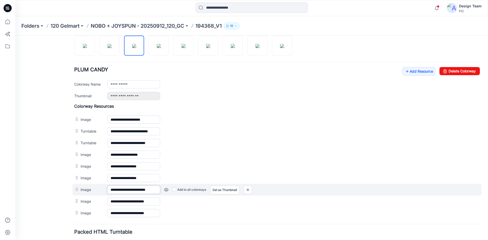
click at [131, 191] on input "**********" at bounding box center [133, 190] width 53 height 8
click at [166, 191] on link at bounding box center [166, 190] width 4 height 4
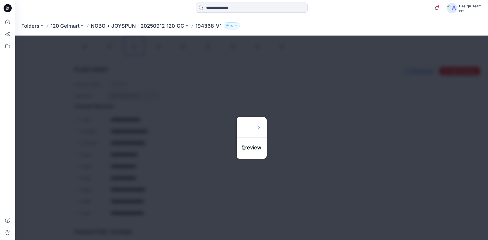
click at [261, 126] on img at bounding box center [259, 128] width 4 height 4
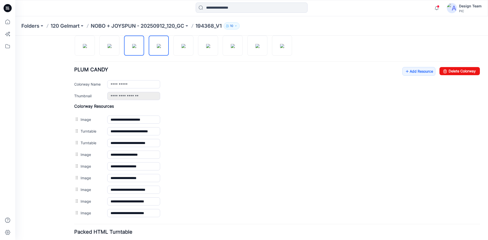
click at [161, 44] on img at bounding box center [159, 46] width 4 height 4
click at [183, 44] on img at bounding box center [183, 46] width 4 height 4
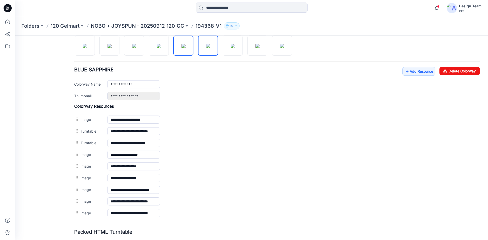
click at [209, 47] on img at bounding box center [208, 46] width 4 height 4
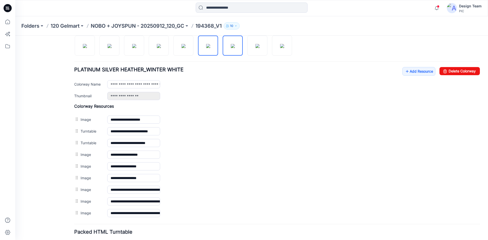
click at [233, 48] on img at bounding box center [233, 46] width 4 height 4
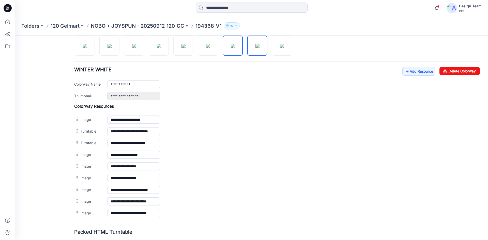
click at [255, 48] on img at bounding box center [257, 46] width 4 height 4
click at [270, 54] on div at bounding box center [185, 43] width 222 height 26
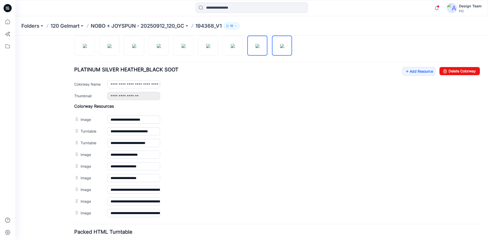
click at [280, 48] on img at bounding box center [282, 46] width 4 height 4
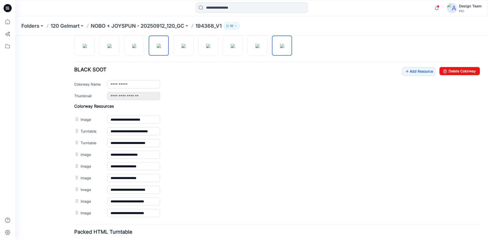
click at [159, 48] on img at bounding box center [159, 46] width 4 height 4
click at [135, 46] on img at bounding box center [134, 46] width 4 height 4
click at [108, 48] on img at bounding box center [110, 46] width 4 height 4
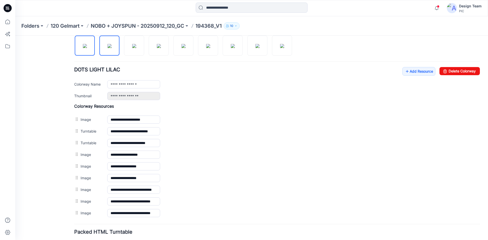
click at [86, 48] on img at bounding box center [85, 46] width 4 height 4
click at [112, 46] on img at bounding box center [110, 46] width 4 height 4
click at [136, 46] on img at bounding box center [134, 46] width 4 height 4
click at [52, 78] on div "General Cover Image Current Version Colorways Packed Turntable" at bounding box center [45, 71] width 41 height 403
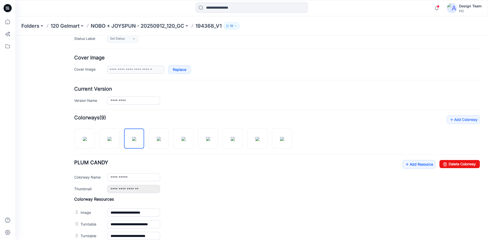
scroll to position [57, 0]
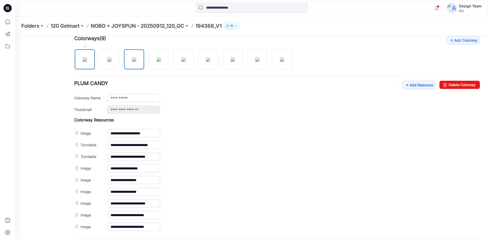
click at [83, 58] on img at bounding box center [85, 60] width 4 height 4
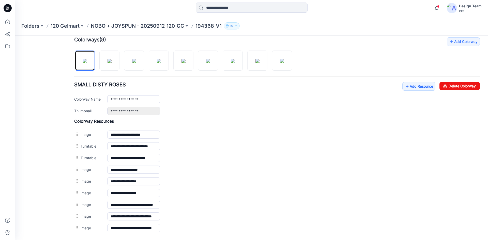
scroll to position [158, 0]
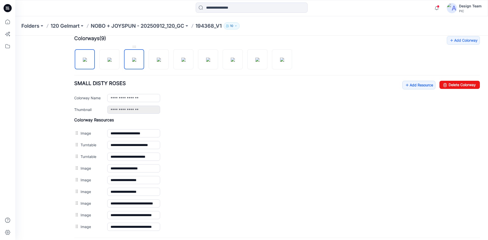
click at [132, 62] on img at bounding box center [134, 60] width 4 height 4
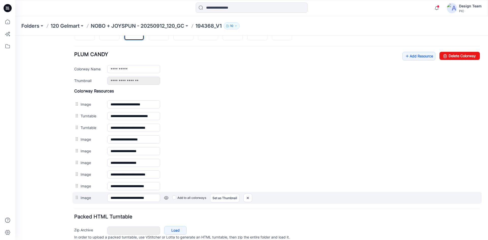
scroll to position [209, 0]
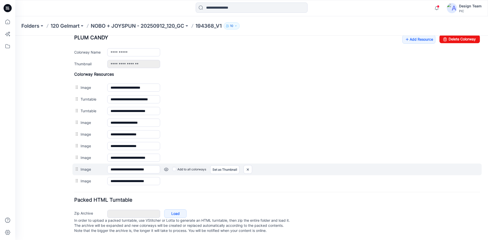
click at [166, 168] on link at bounding box center [166, 170] width 4 height 4
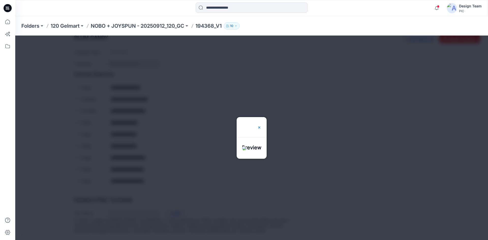
click at [261, 126] on img at bounding box center [259, 128] width 4 height 4
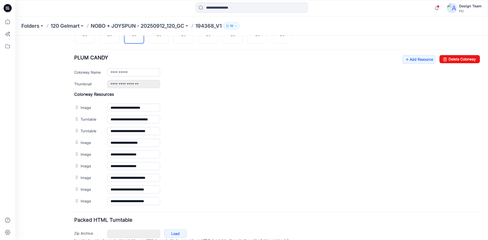
scroll to position [184, 0]
click at [83, 36] on img at bounding box center [85, 34] width 4 height 4
type input "**********"
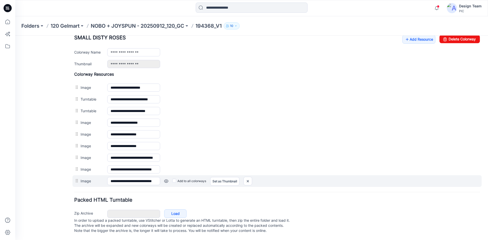
click at [165, 179] on link at bounding box center [166, 181] width 4 height 4
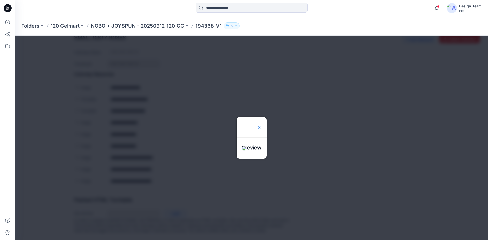
click at [261, 126] on img at bounding box center [259, 128] width 4 height 4
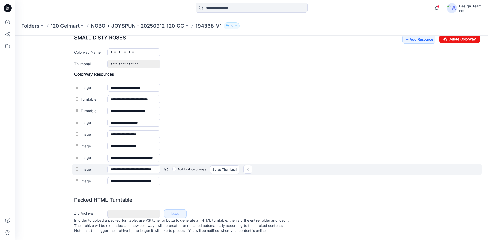
click at [167, 168] on link at bounding box center [166, 170] width 4 height 4
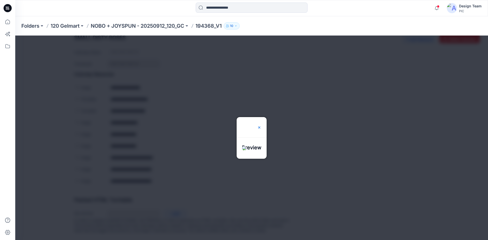
click at [261, 126] on img at bounding box center [259, 128] width 4 height 4
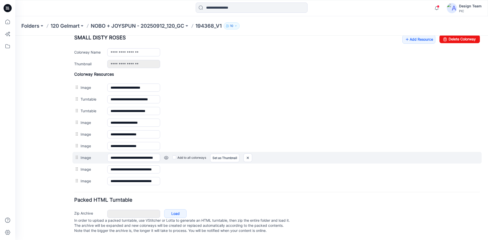
click at [165, 156] on link at bounding box center [166, 158] width 4 height 4
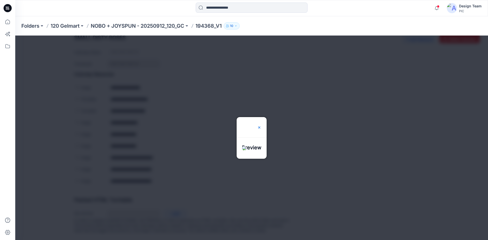
click at [261, 126] on img at bounding box center [259, 128] width 4 height 4
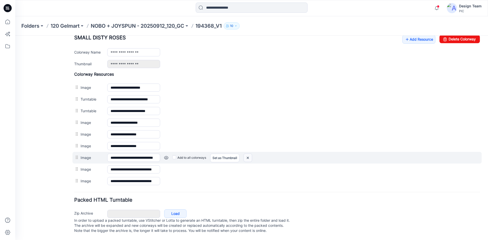
drag, startPoint x: 249, startPoint y: 151, endPoint x: 277, endPoint y: 65, distance: 90.1
click at [249, 154] on img at bounding box center [248, 158] width 8 height 8
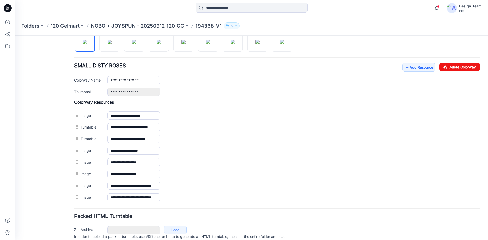
scroll to position [147, 0]
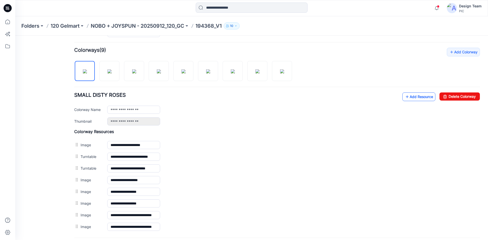
click at [405, 95] on icon at bounding box center [407, 97] width 5 height 8
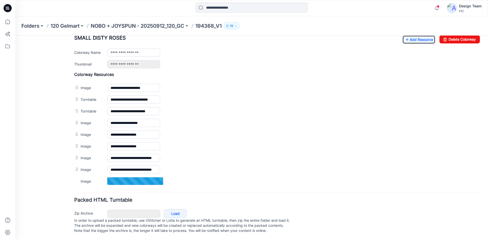
scroll to position [209, 0]
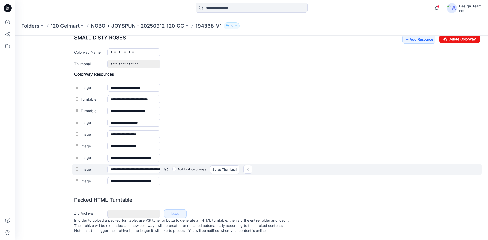
click at [165, 168] on link at bounding box center [166, 170] width 4 height 4
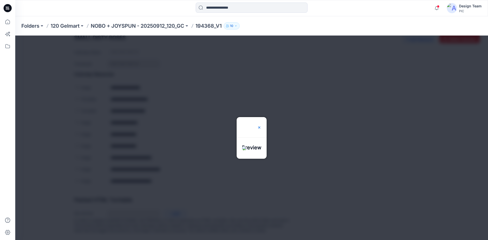
drag, startPoint x: 266, startPoint y: 111, endPoint x: 131, endPoint y: 62, distance: 143.3
click at [261, 126] on img at bounding box center [259, 128] width 4 height 4
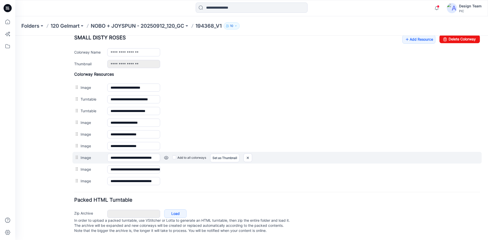
click at [166, 156] on link at bounding box center [166, 158] width 4 height 4
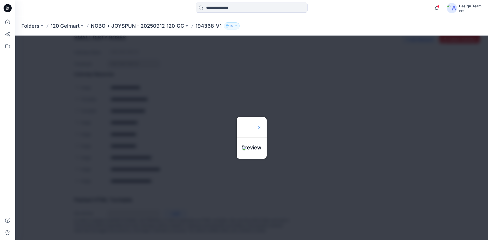
click at [261, 126] on img at bounding box center [259, 128] width 4 height 4
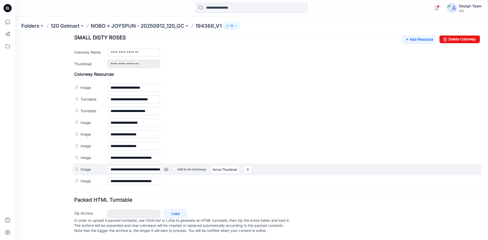
click at [165, 168] on link at bounding box center [166, 170] width 4 height 4
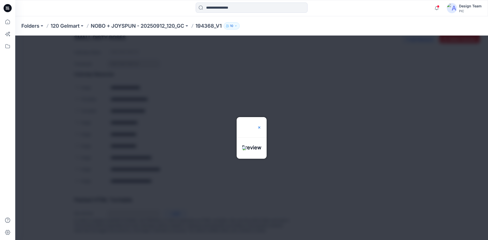
click at [261, 126] on img at bounding box center [259, 128] width 4 height 4
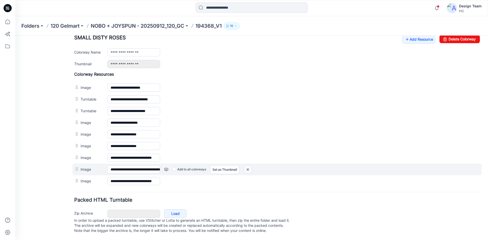
drag, startPoint x: 252, startPoint y: 166, endPoint x: 287, endPoint y: 67, distance: 104.7
click at [252, 166] on img at bounding box center [248, 169] width 8 height 8
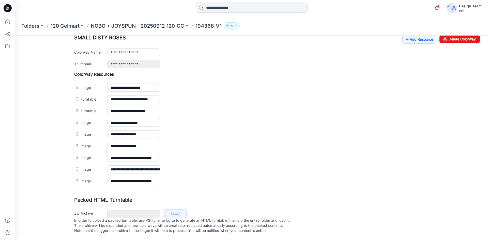
scroll to position [198, 0]
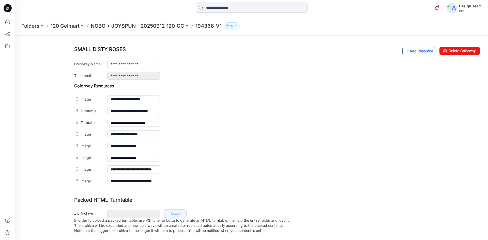
click at [410, 48] on link "Add Resource" at bounding box center [418, 51] width 33 height 9
click at [409, 47] on link "Add Resource" at bounding box center [418, 51] width 33 height 9
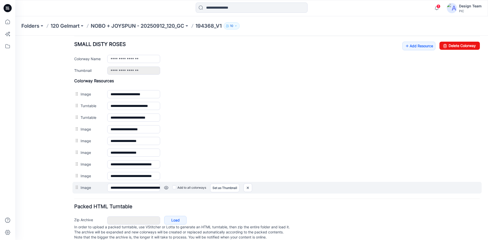
click at [165, 188] on link at bounding box center [166, 188] width 4 height 4
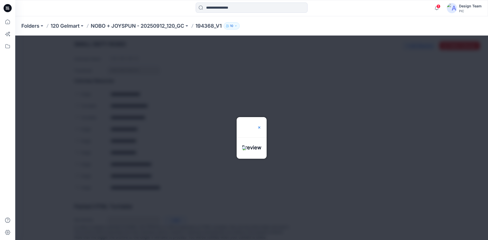
click at [261, 126] on img at bounding box center [259, 128] width 4 height 4
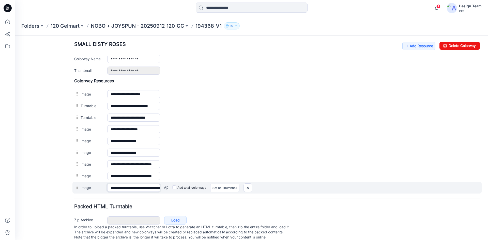
click at [146, 188] on input "**********" at bounding box center [133, 188] width 53 height 8
click at [167, 188] on link at bounding box center [166, 188] width 4 height 4
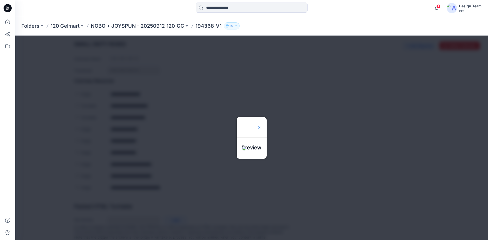
click at [261, 126] on img at bounding box center [259, 128] width 4 height 4
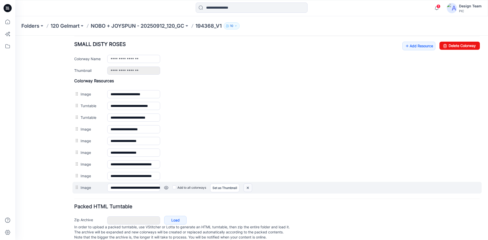
click at [248, 185] on img at bounding box center [248, 188] width 8 height 8
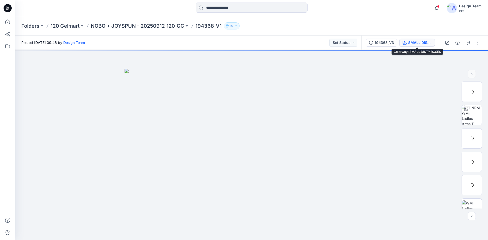
click at [422, 41] on div "SMALL DISTY ROSES" at bounding box center [419, 43] width 23 height 6
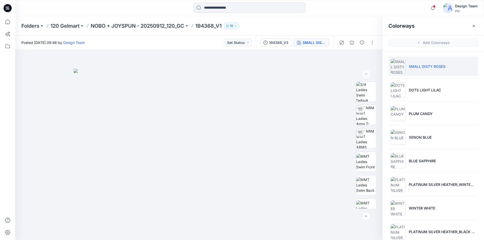
click at [420, 69] on li "SMALL DISTY ROSES" at bounding box center [433, 66] width 89 height 19
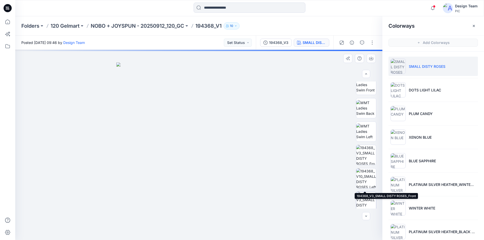
scroll to position [102, 0]
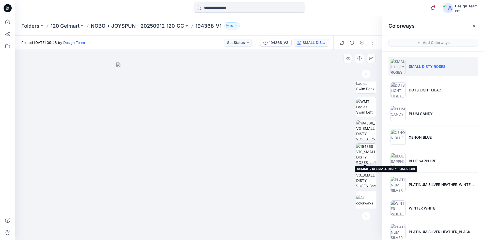
click at [363, 151] on img at bounding box center [366, 154] width 20 height 20
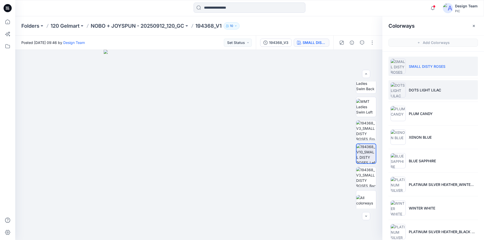
click at [441, 93] on li "DOTS LIGHT LILAC" at bounding box center [433, 89] width 89 height 19
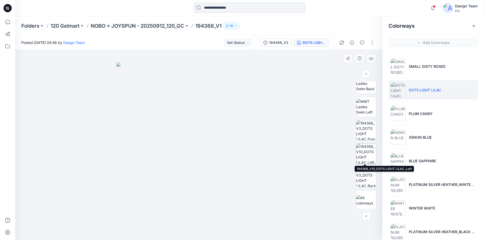
click at [364, 160] on img at bounding box center [366, 154] width 20 height 20
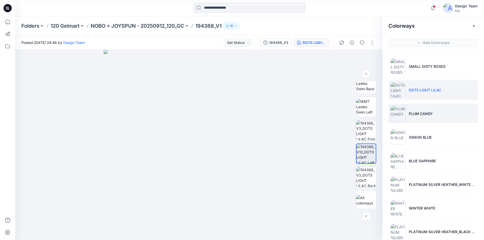
click at [424, 121] on li "PLUM CANDY" at bounding box center [433, 113] width 89 height 19
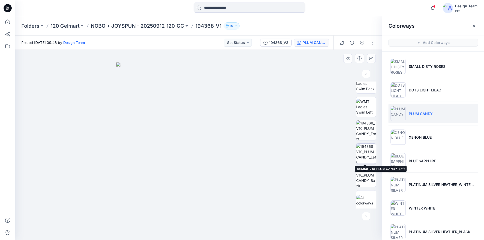
click at [361, 157] on img at bounding box center [366, 154] width 20 height 20
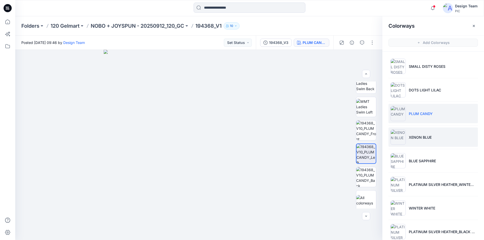
click at [418, 143] on li "XENON BLUE" at bounding box center [433, 137] width 89 height 19
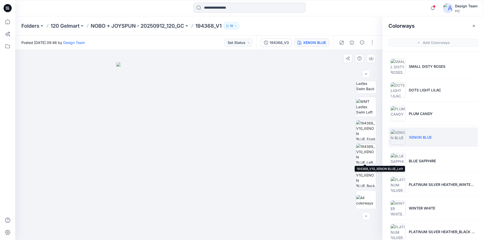
drag, startPoint x: 372, startPoint y: 154, endPoint x: 351, endPoint y: 148, distance: 22.4
click at [372, 155] on img at bounding box center [366, 154] width 20 height 20
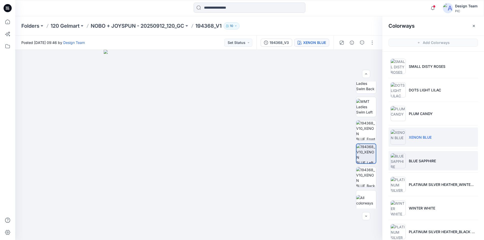
click at [421, 164] on li "BLUE SAPPHIRE" at bounding box center [433, 160] width 89 height 19
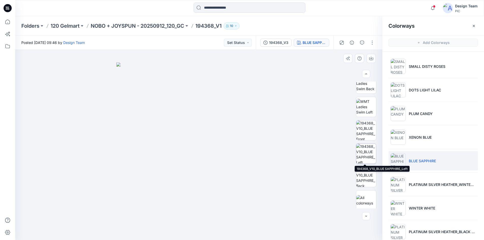
click at [359, 158] on img at bounding box center [366, 154] width 20 height 20
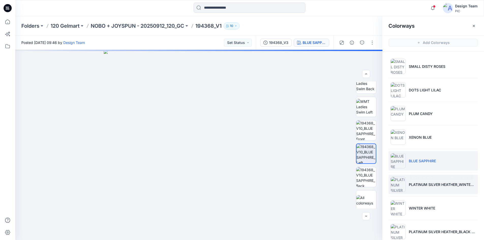
drag, startPoint x: 422, startPoint y: 190, endPoint x: 417, endPoint y: 187, distance: 6.0
click at [422, 190] on li "PLATINUM SILVER HEATHER_WINTER WHITE" at bounding box center [433, 184] width 89 height 19
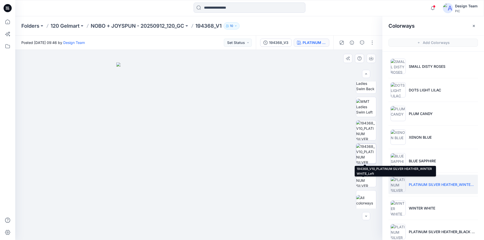
click at [366, 154] on img at bounding box center [366, 154] width 20 height 20
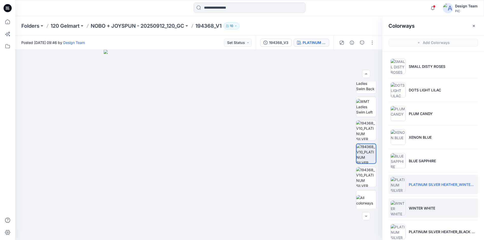
click at [433, 209] on p "WINTER WHITE" at bounding box center [422, 208] width 26 height 5
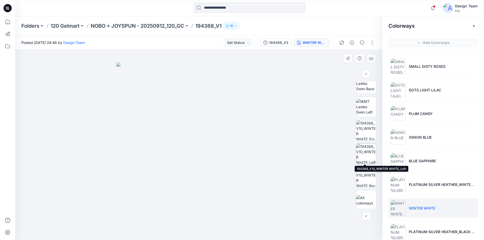
click at [362, 160] on img at bounding box center [366, 154] width 20 height 20
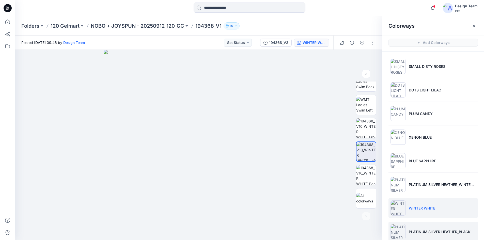
scroll to position [33, 0]
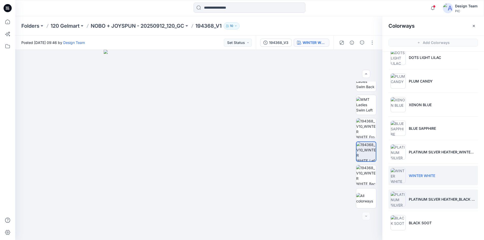
click at [430, 194] on li "PLATINUM SILVER HEATHER_BLACK SOOT" at bounding box center [433, 199] width 89 height 19
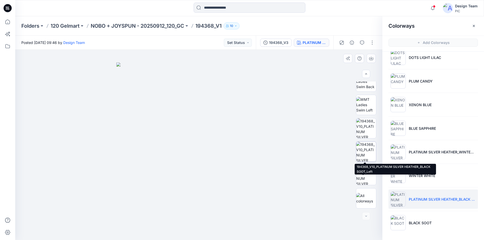
click at [366, 156] on img at bounding box center [366, 152] width 20 height 20
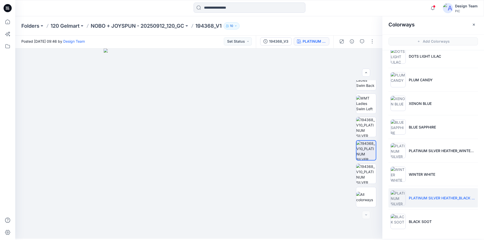
scroll to position [2, 0]
click at [424, 220] on p "BLACK SOOT" at bounding box center [420, 221] width 23 height 5
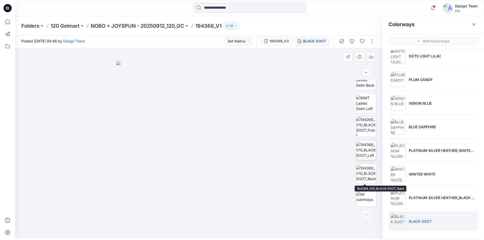
click at [360, 153] on img at bounding box center [366, 150] width 20 height 16
click at [6, 7] on icon at bounding box center [6, 6] width 1 height 0
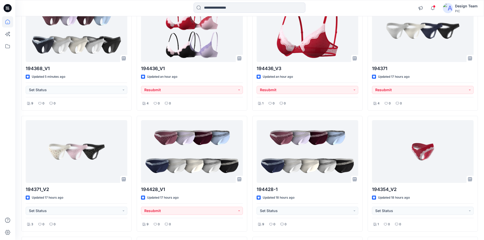
scroll to position [51, 0]
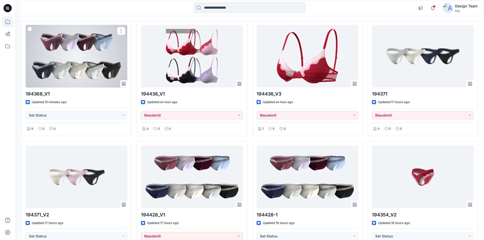
click at [47, 73] on div at bounding box center [77, 56] width 102 height 63
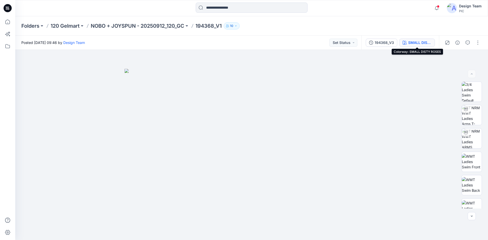
click at [423, 44] on div "SMALL DISTY ROSES" at bounding box center [419, 43] width 23 height 6
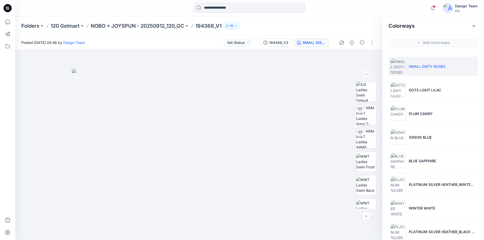
click at [423, 67] on p "SMALL DISTY ROSES" at bounding box center [427, 66] width 37 height 5
click at [416, 67] on p "SMALL DISTY ROSES" at bounding box center [427, 66] width 37 height 5
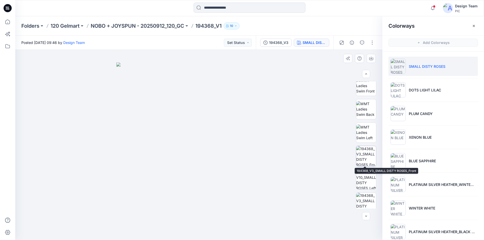
scroll to position [76, 0]
click at [361, 160] on img at bounding box center [366, 156] width 20 height 20
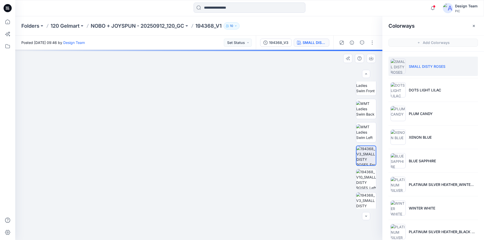
drag, startPoint x: 189, startPoint y: 154, endPoint x: 189, endPoint y: 107, distance: 47.3
click at [189, 107] on img at bounding box center [199, 84] width 330 height 311
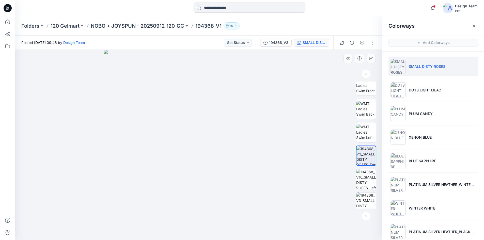
drag, startPoint x: 197, startPoint y: 114, endPoint x: 197, endPoint y: 107, distance: 7.4
click at [197, 107] on img at bounding box center [199, 145] width 190 height 190
click at [365, 202] on img at bounding box center [366, 203] width 20 height 20
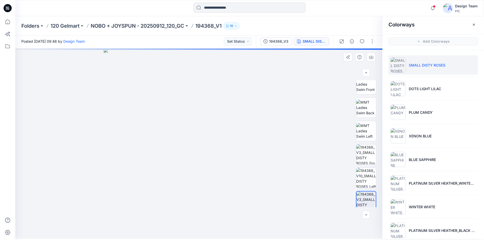
scroll to position [2, 0]
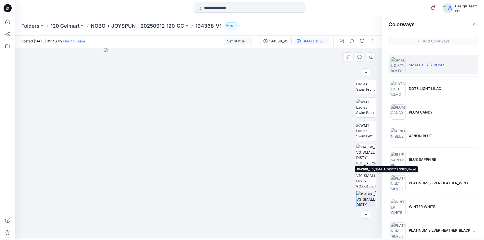
click at [361, 158] on img at bounding box center [366, 154] width 20 height 20
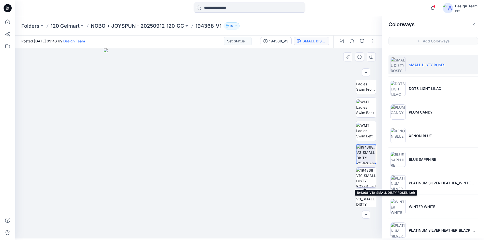
click at [362, 178] on img at bounding box center [366, 178] width 20 height 20
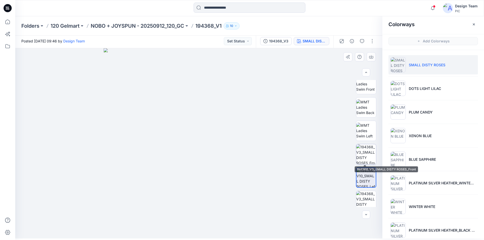
click at [363, 156] on img at bounding box center [366, 154] width 20 height 20
drag, startPoint x: 183, startPoint y: 174, endPoint x: 166, endPoint y: 68, distance: 107.4
drag, startPoint x: 165, startPoint y: 114, endPoint x: 176, endPoint y: 88, distance: 27.9
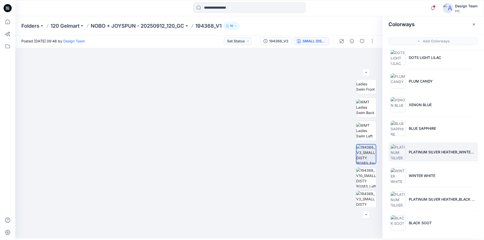
scroll to position [33, 0]
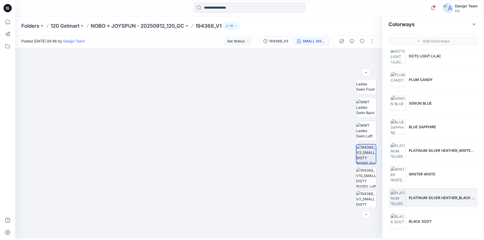
click at [413, 201] on li "PLATINUM SILVER HEATHER_BLACK SOOT" at bounding box center [433, 197] width 89 height 19
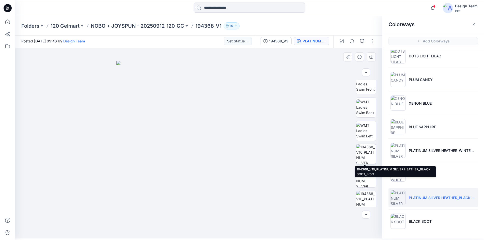
click at [367, 159] on img at bounding box center [366, 154] width 20 height 20
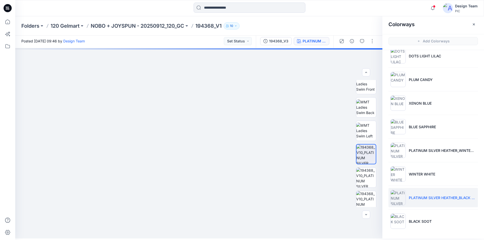
drag, startPoint x: 188, startPoint y: 206, endPoint x: 226, endPoint y: 19, distance: 190.3
click at [227, 16] on div "Folders 120 Gelmart NOBO + JOYSPUN - 20250912_120_GC 194368_V1 10 Posted Sunday…" at bounding box center [249, 127] width 469 height 224
drag, startPoint x: 268, startPoint y: 75, endPoint x: 228, endPoint y: 131, distance: 68.8
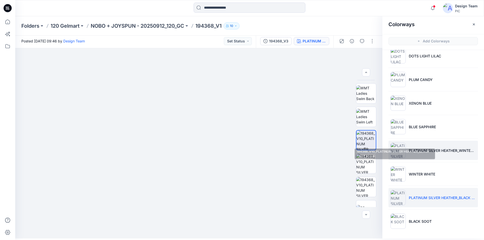
scroll to position [104, 0]
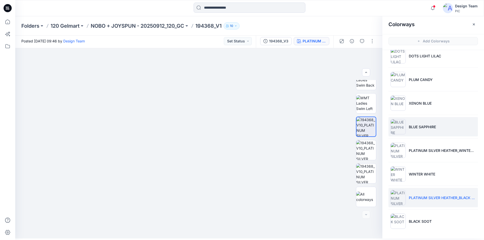
click at [428, 133] on li "BLUE SAPPHIRE" at bounding box center [433, 126] width 89 height 19
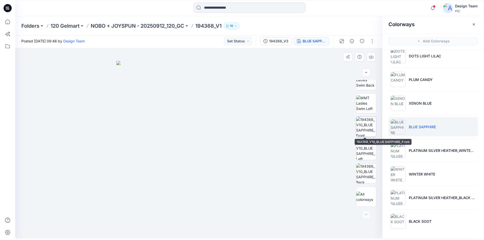
click at [368, 131] on img at bounding box center [366, 127] width 20 height 20
drag, startPoint x: 183, startPoint y: 220, endPoint x: 177, endPoint y: 80, distance: 140.7
click at [198, 58] on img at bounding box center [199, 143] width 190 height 190
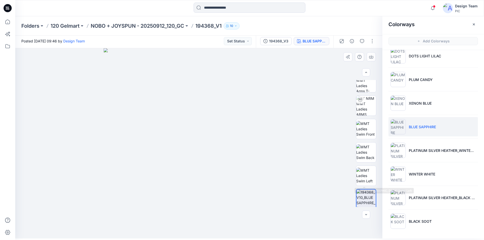
scroll to position [0, 0]
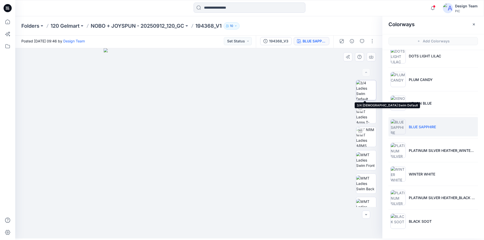
click at [363, 95] on img at bounding box center [366, 90] width 20 height 20
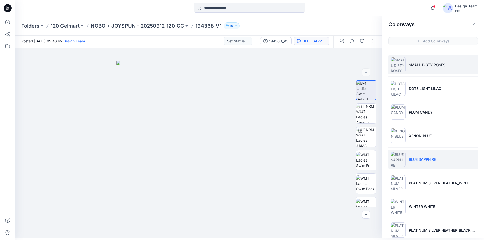
click at [404, 68] on img at bounding box center [398, 64] width 15 height 15
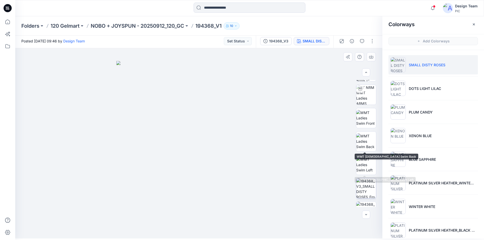
scroll to position [51, 0]
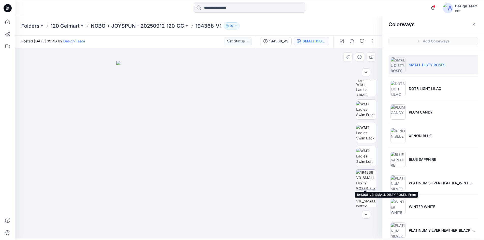
click at [363, 181] on img at bounding box center [366, 180] width 20 height 20
drag, startPoint x: 197, startPoint y: 181, endPoint x: 196, endPoint y: 88, distance: 93.3
click at [196, 88] on img at bounding box center [199, 84] width 330 height 310
drag, startPoint x: 204, startPoint y: 135, endPoint x: 207, endPoint y: 150, distance: 14.8
click at [207, 150] on img at bounding box center [201, 5] width 517 height 466
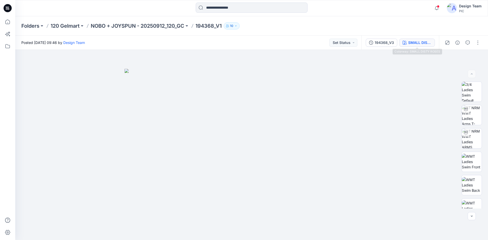
click at [410, 43] on div "SMALL DISTY ROSES" at bounding box center [419, 43] width 23 height 6
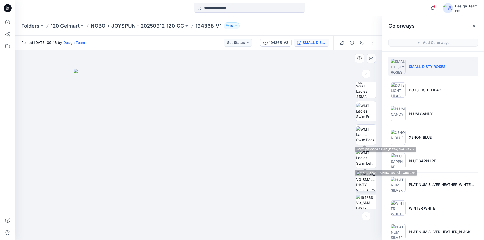
scroll to position [51, 0]
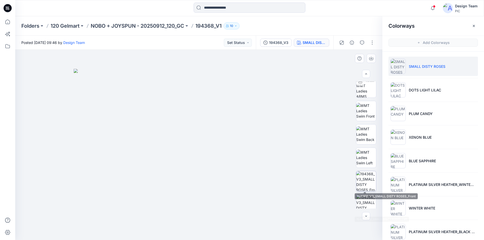
click at [363, 186] on img at bounding box center [366, 181] width 20 height 20
drag, startPoint x: 195, startPoint y: 101, endPoint x: 197, endPoint y: 117, distance: 16.6
click at [197, 117] on img at bounding box center [204, 56] width 611 height 368
drag, startPoint x: 193, startPoint y: 160, endPoint x: 193, endPoint y: 80, distance: 80.8
click at [193, 80] on img at bounding box center [197, 63] width 377 height 354
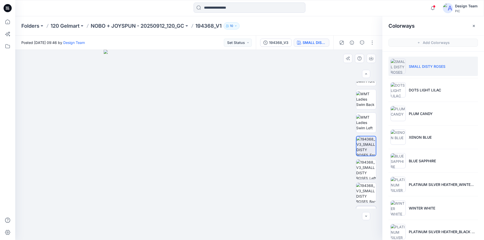
scroll to position [104, 0]
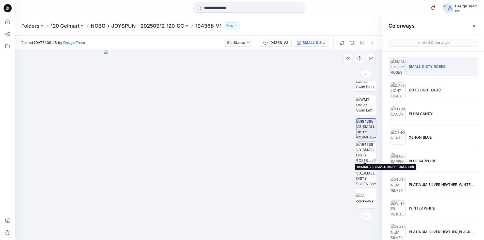
click at [361, 152] on img at bounding box center [366, 152] width 20 height 20
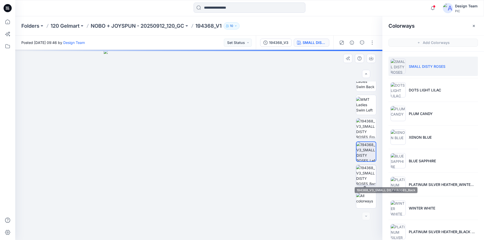
click at [360, 173] on img at bounding box center [366, 175] width 20 height 20
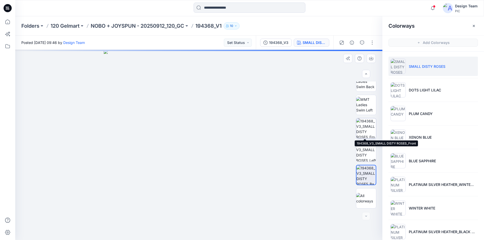
click at [364, 127] on img at bounding box center [366, 128] width 20 height 20
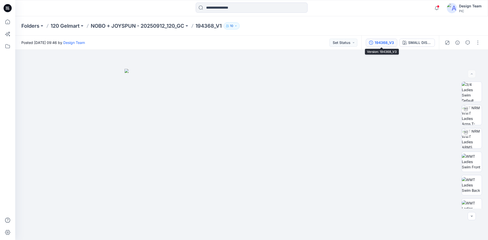
click at [389, 44] on div "194368_V3" at bounding box center [384, 43] width 19 height 6
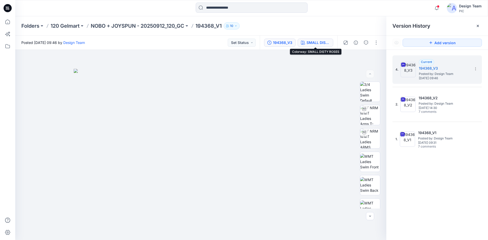
click at [313, 42] on div "SMALL DISTY ROSES" at bounding box center [318, 43] width 23 height 6
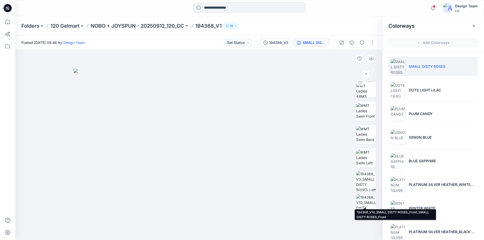
scroll to position [102, 0]
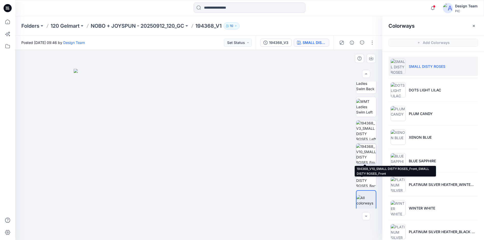
click at [360, 157] on img at bounding box center [366, 154] width 20 height 20
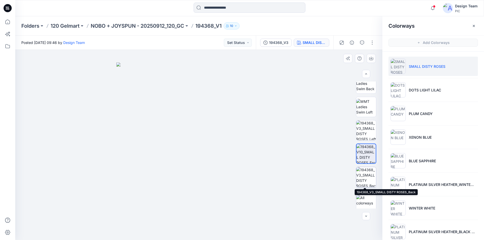
click at [359, 176] on img at bounding box center [366, 177] width 20 height 20
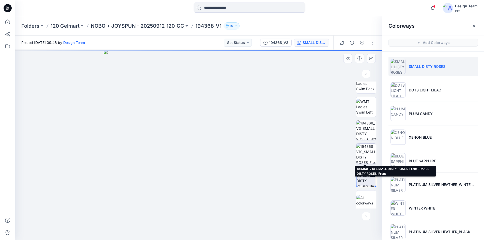
click at [362, 157] on img at bounding box center [366, 154] width 20 height 20
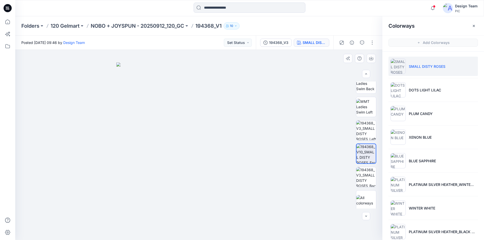
click at [198, 147] on img at bounding box center [198, 152] width 165 height 178
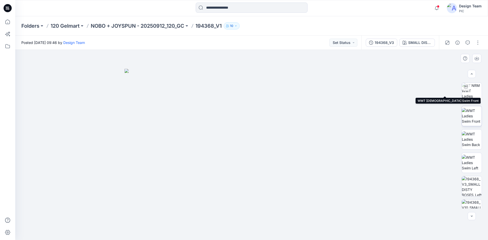
scroll to position [76, 0]
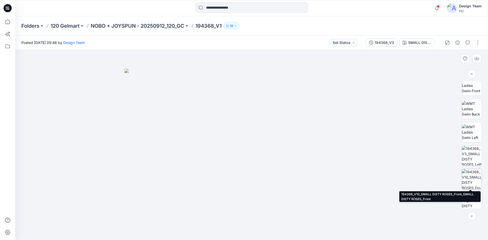
click at [468, 180] on img at bounding box center [472, 179] width 20 height 20
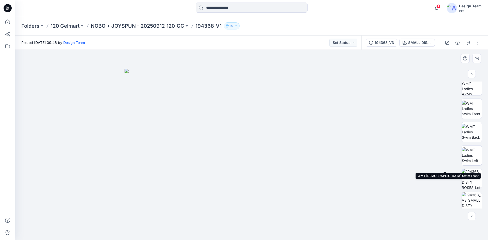
scroll to position [102, 0]
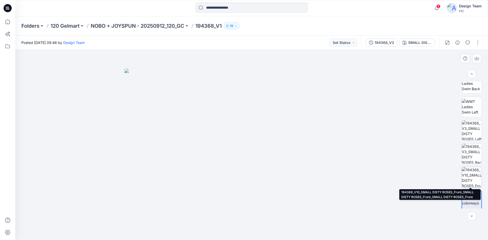
click at [464, 174] on img at bounding box center [472, 177] width 20 height 20
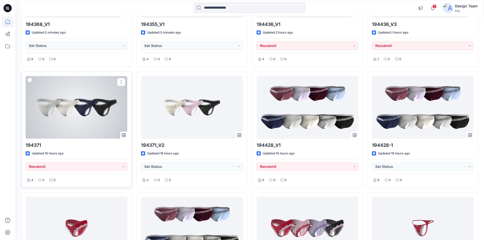
scroll to position [127, 0]
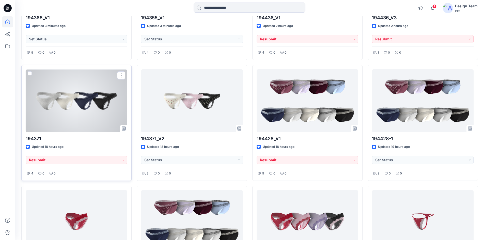
click at [71, 128] on div at bounding box center [77, 100] width 102 height 63
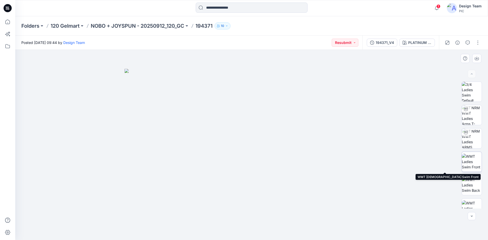
click at [473, 165] on img at bounding box center [472, 162] width 20 height 16
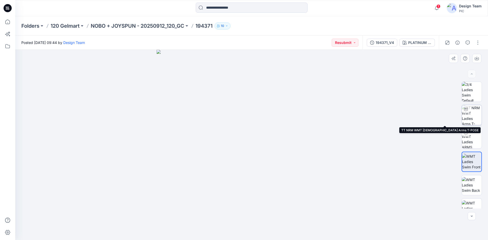
click at [467, 120] on img at bounding box center [472, 115] width 20 height 20
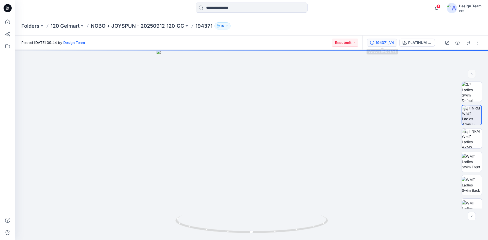
click at [389, 44] on div "194371_V4" at bounding box center [385, 43] width 18 height 6
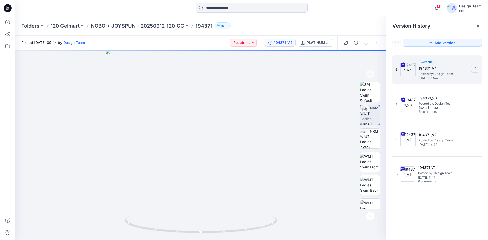
click at [473, 68] on section at bounding box center [475, 69] width 8 height 8
drag, startPoint x: 442, startPoint y: 80, endPoint x: 419, endPoint y: 77, distance: 22.8
click at [441, 80] on span "Download Source BW File" at bounding box center [450, 79] width 43 height 6
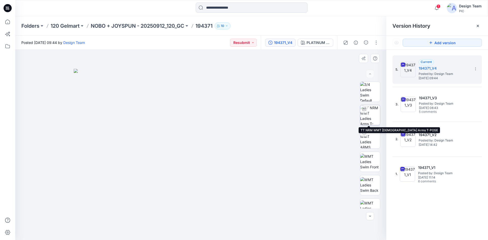
click at [376, 117] on img at bounding box center [370, 115] width 20 height 20
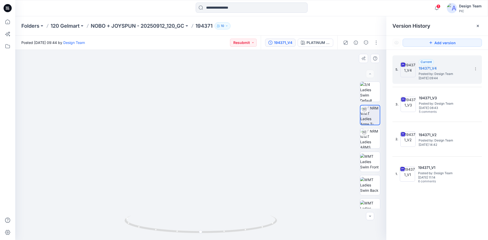
drag, startPoint x: 193, startPoint y: 199, endPoint x: 194, endPoint y: 135, distance: 63.3
click at [194, 135] on img at bounding box center [202, 42] width 496 height 396
click at [11, 61] on div at bounding box center [7, 128] width 11 height 224
drag, startPoint x: 195, startPoint y: 109, endPoint x: 217, endPoint y: 146, distance: 42.5
click at [217, 146] on img at bounding box center [202, 69] width 421 height 342
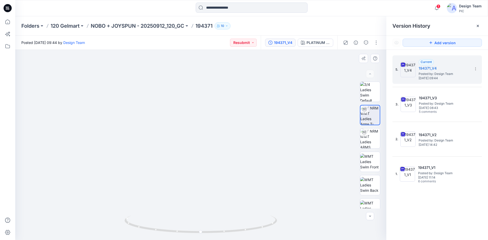
drag, startPoint x: 199, startPoint y: 126, endPoint x: 174, endPoint y: 133, distance: 25.8
click at [174, 133] on img at bounding box center [179, 98] width 421 height 286
drag, startPoint x: 172, startPoint y: 141, endPoint x: 162, endPoint y: 108, distance: 34.9
click at [162, 108] on img at bounding box center [188, 85] width 396 height 309
drag, startPoint x: 150, startPoint y: 115, endPoint x: 172, endPoint y: 115, distance: 21.1
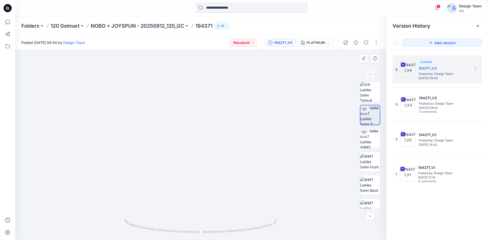
click at [172, 115] on img at bounding box center [155, 64] width 471 height 352
drag, startPoint x: 168, startPoint y: 127, endPoint x: 183, endPoint y: 125, distance: 15.4
click at [183, 125] on img at bounding box center [201, 135] width 222 height 210
drag, startPoint x: 184, startPoint y: 99, endPoint x: 196, endPoint y: 96, distance: 12.0
click at [196, 96] on img at bounding box center [214, 45] width 496 height 392
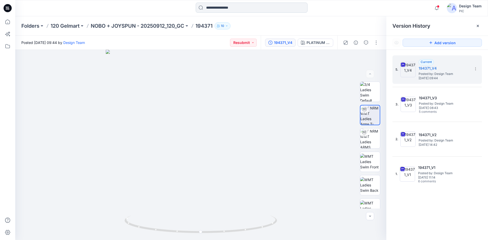
click at [206, 7] on input at bounding box center [252, 8] width 112 height 10
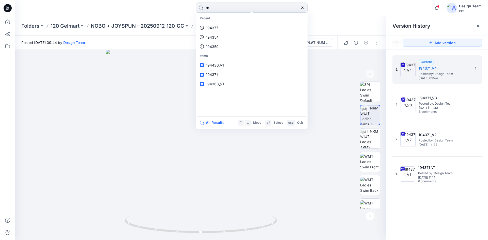
type input "***"
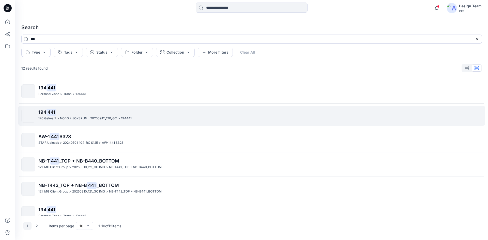
click at [129, 112] on p "194 441" at bounding box center [259, 112] width 443 height 7
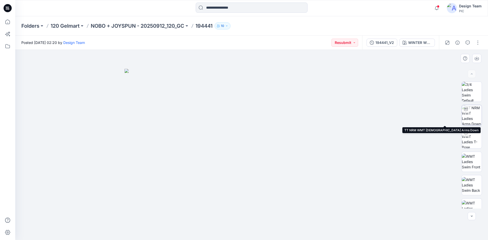
click at [472, 121] on img at bounding box center [472, 115] width 20 height 20
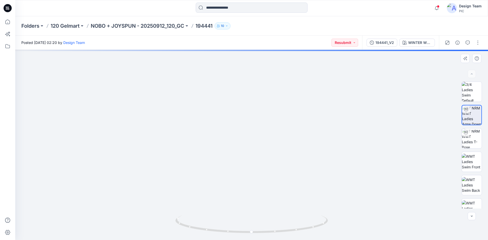
drag, startPoint x: 246, startPoint y: 175, endPoint x: 230, endPoint y: 108, distance: 68.9
click at [230, 108] on img at bounding box center [240, 35] width 496 height 409
